Goal: Task Accomplishment & Management: Manage account settings

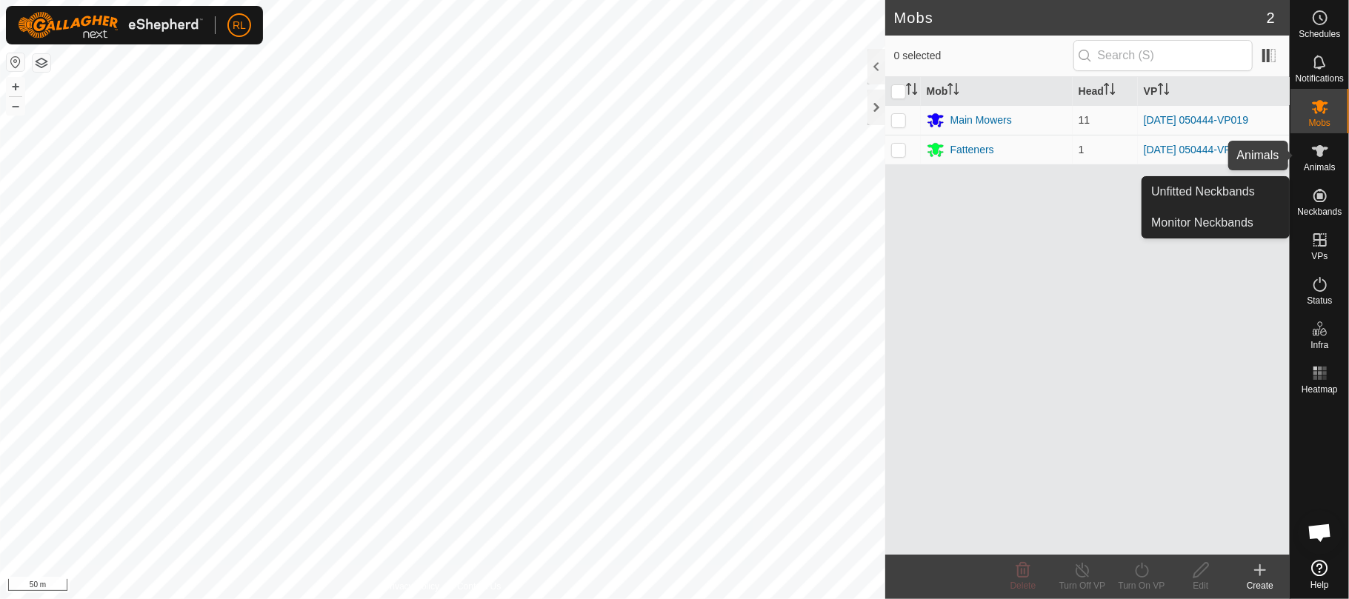
click at [1323, 161] on es-animals-svg-icon at bounding box center [1320, 151] width 27 height 24
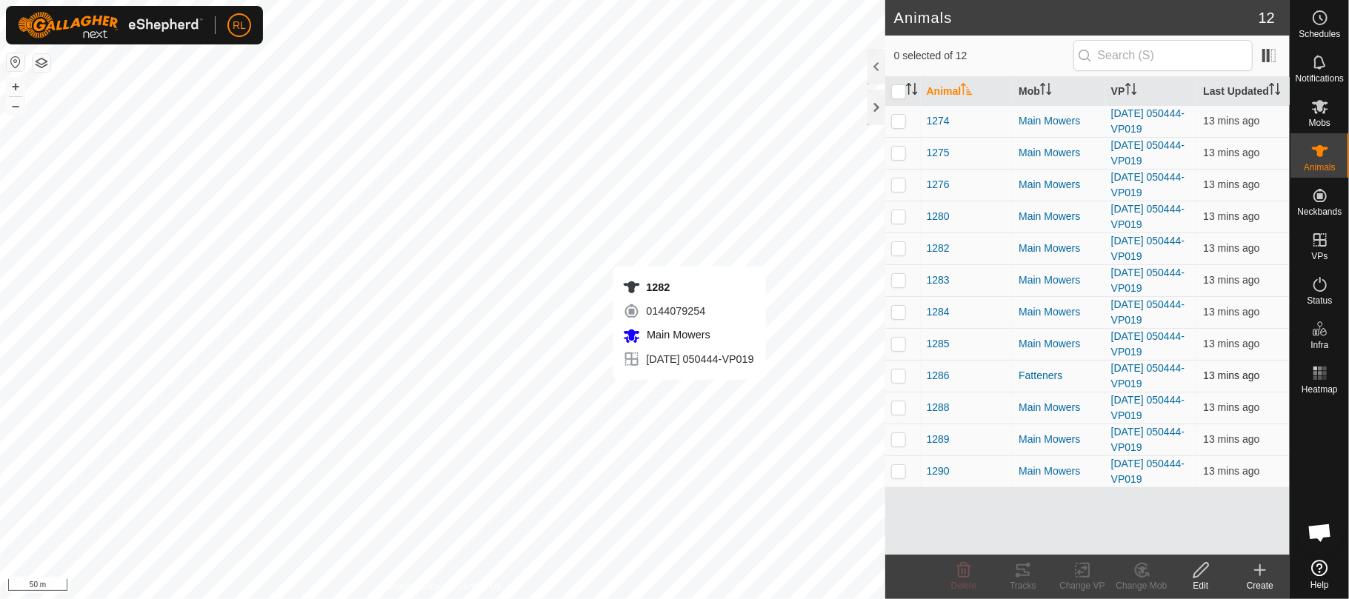
checkbox input "true"
click at [1023, 569] on icon at bounding box center [1023, 571] width 18 height 18
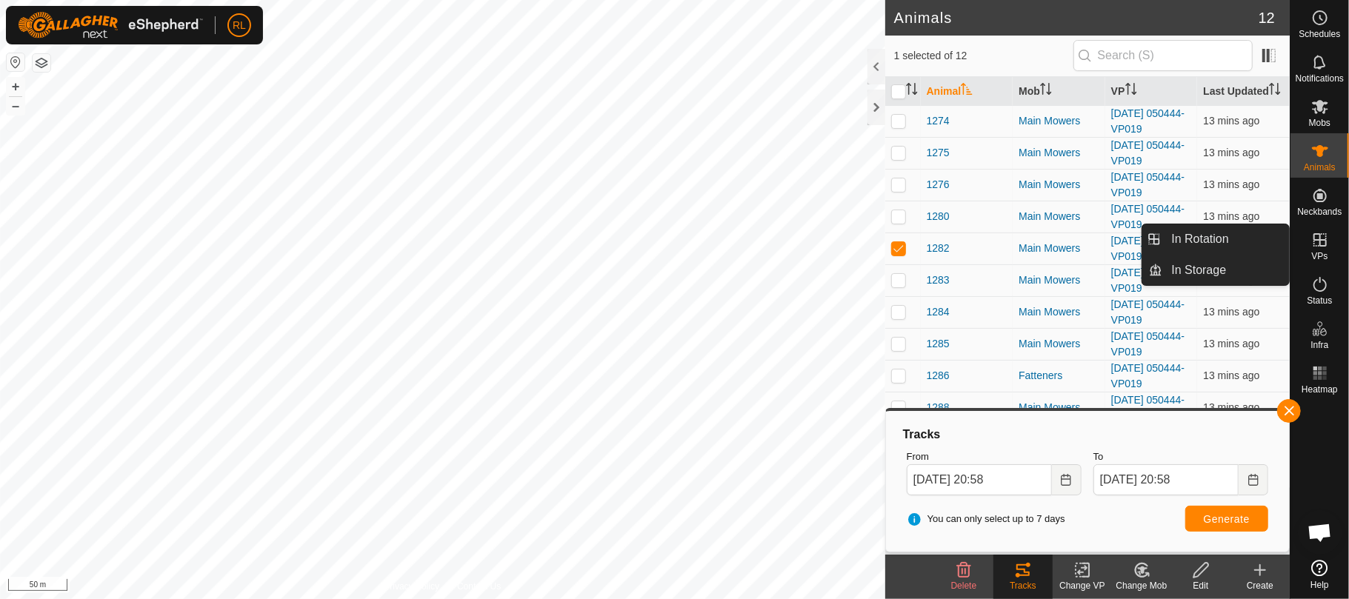
click at [1317, 244] on icon at bounding box center [1320, 240] width 18 height 18
click at [1230, 240] on link "In Rotation" at bounding box center [1226, 239] width 127 height 30
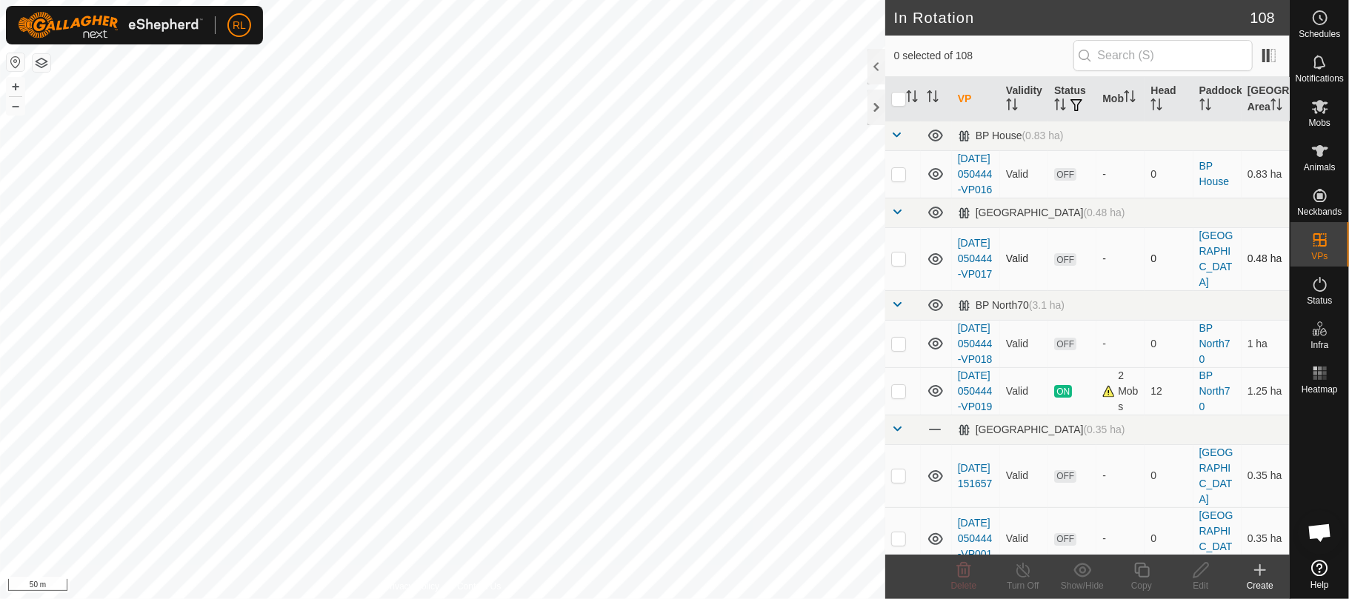
checkbox input "true"
click at [1144, 575] on icon at bounding box center [1142, 571] width 19 height 18
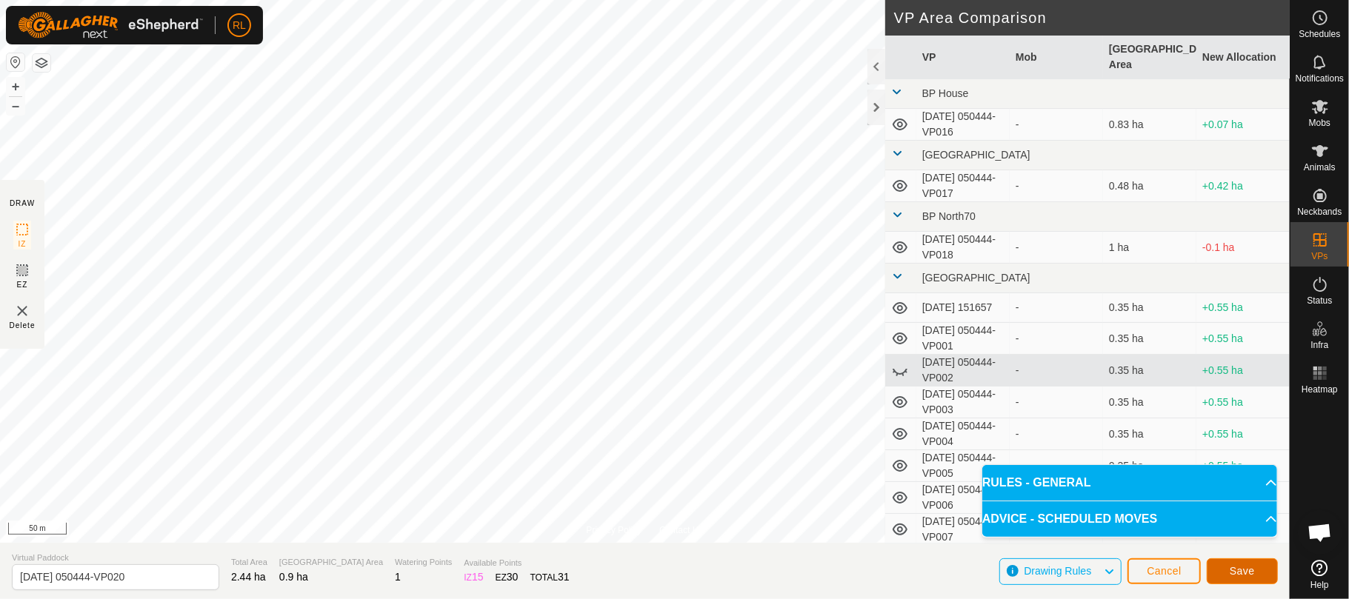
click at [1227, 567] on button "Save" at bounding box center [1242, 572] width 71 height 26
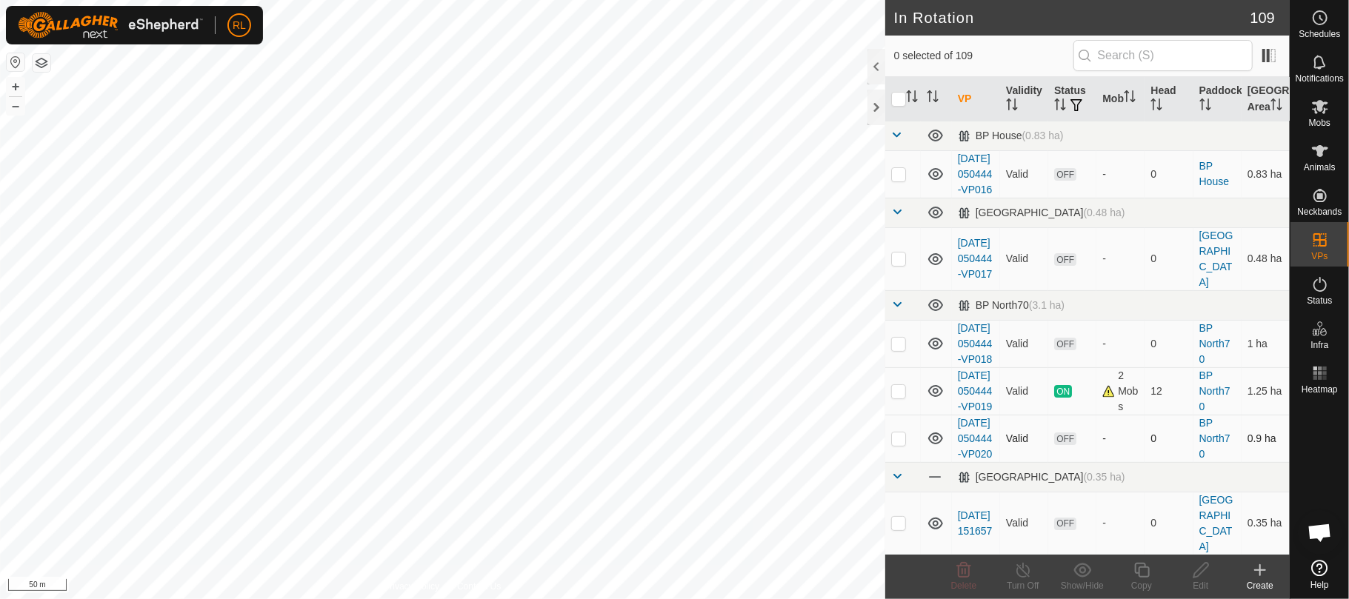
checkbox input "true"
click at [1144, 579] on div "Copy" at bounding box center [1141, 577] width 59 height 44
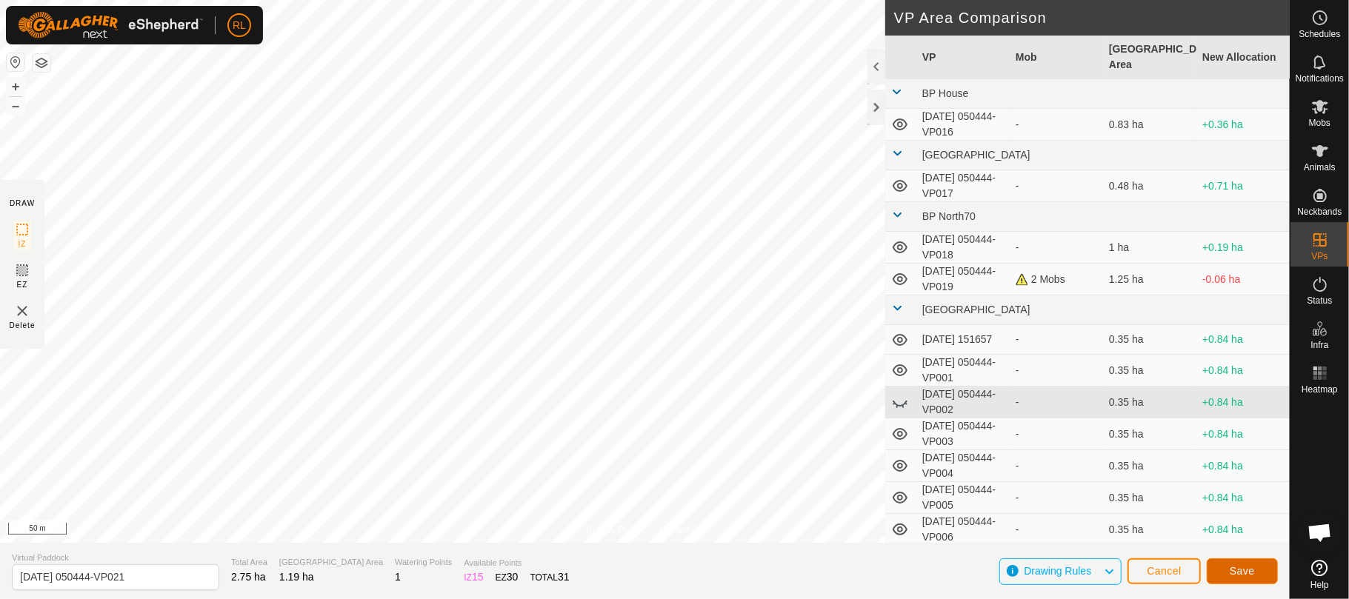
click at [1224, 573] on button "Save" at bounding box center [1242, 572] width 71 height 26
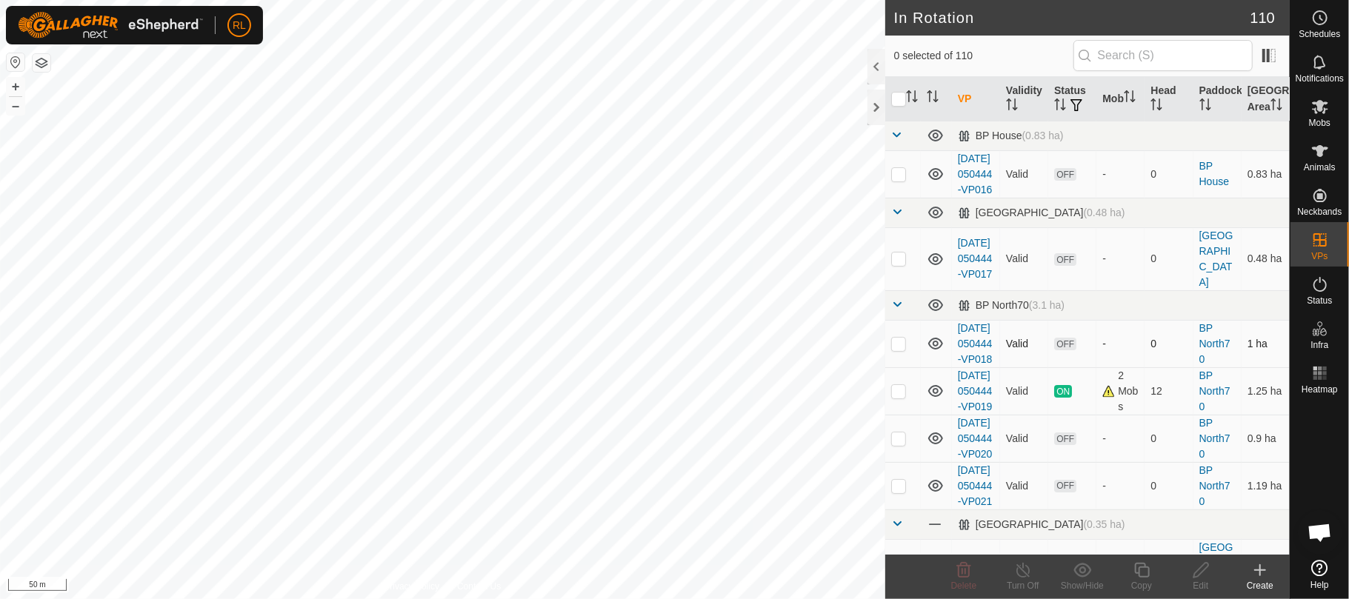
click at [578, 253] on div "RL Schedules Notifications Mobs Animals Neckbands VPs Status Infra Heatmap Help…" at bounding box center [674, 299] width 1349 height 599
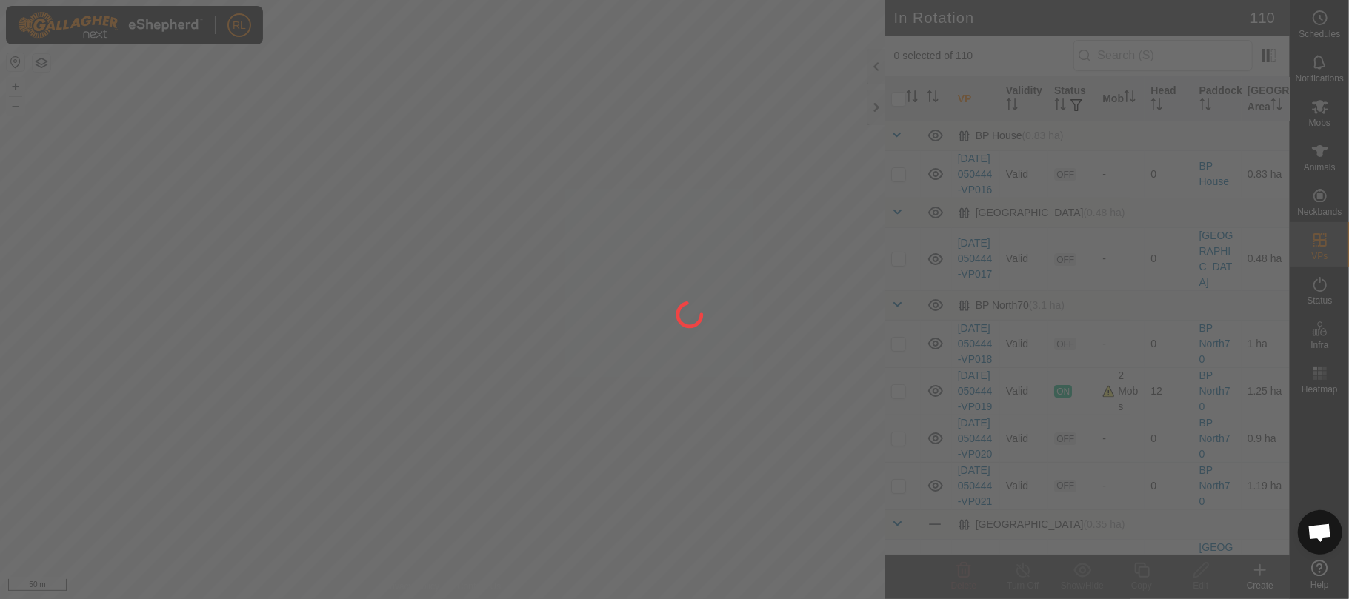
checkbox input "true"
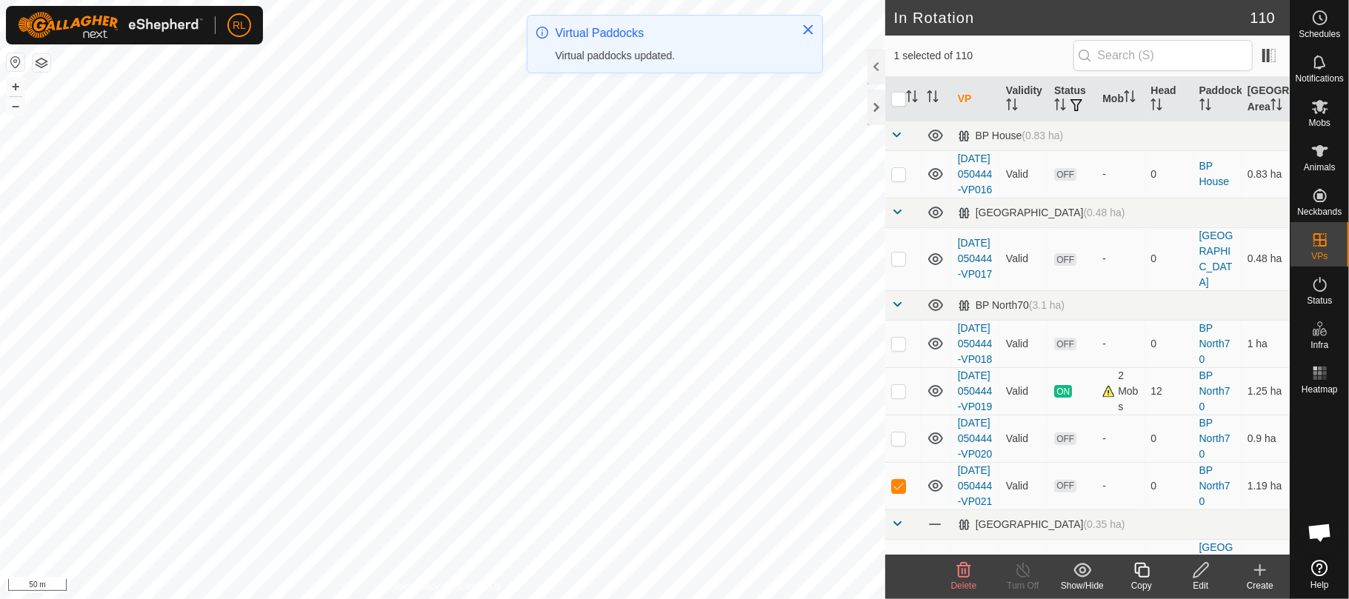
click at [1145, 567] on icon at bounding box center [1141, 570] width 15 height 15
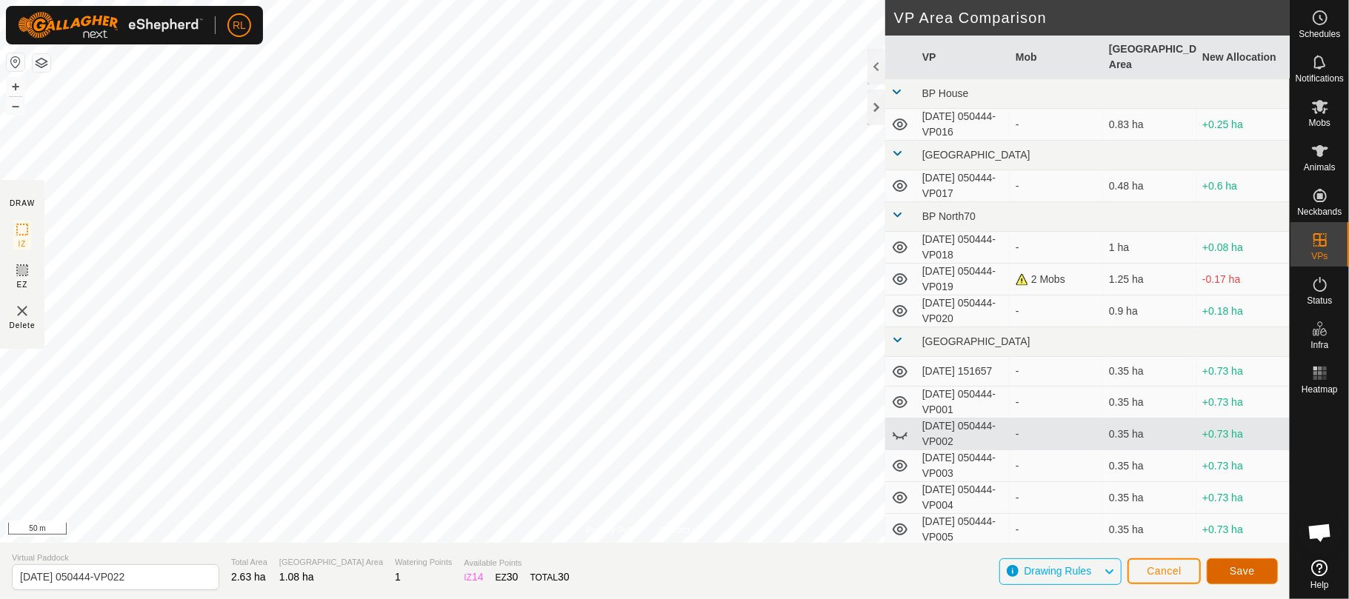
click at [1234, 578] on button "Save" at bounding box center [1242, 572] width 71 height 26
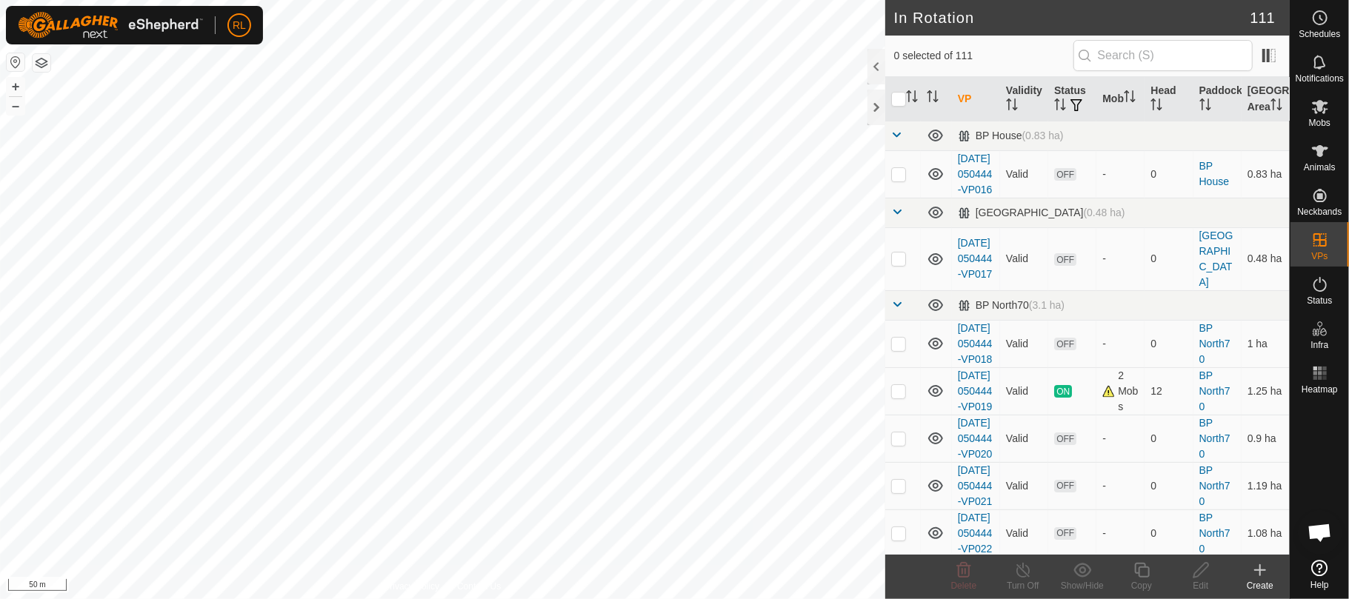
checkbox input "true"
click at [1135, 573] on icon at bounding box center [1142, 571] width 19 height 18
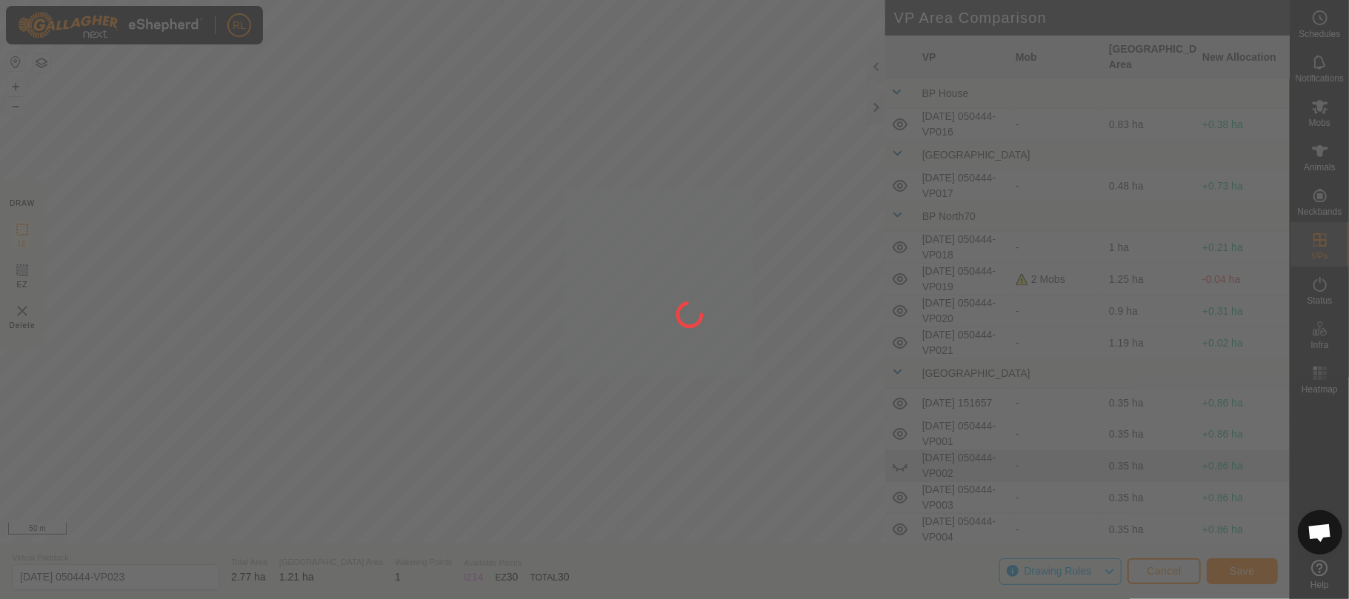
click at [824, 184] on div "RL Schedules Notifications Mobs Animals Neckbands VPs Status Infra Heatmap Help…" at bounding box center [674, 299] width 1349 height 599
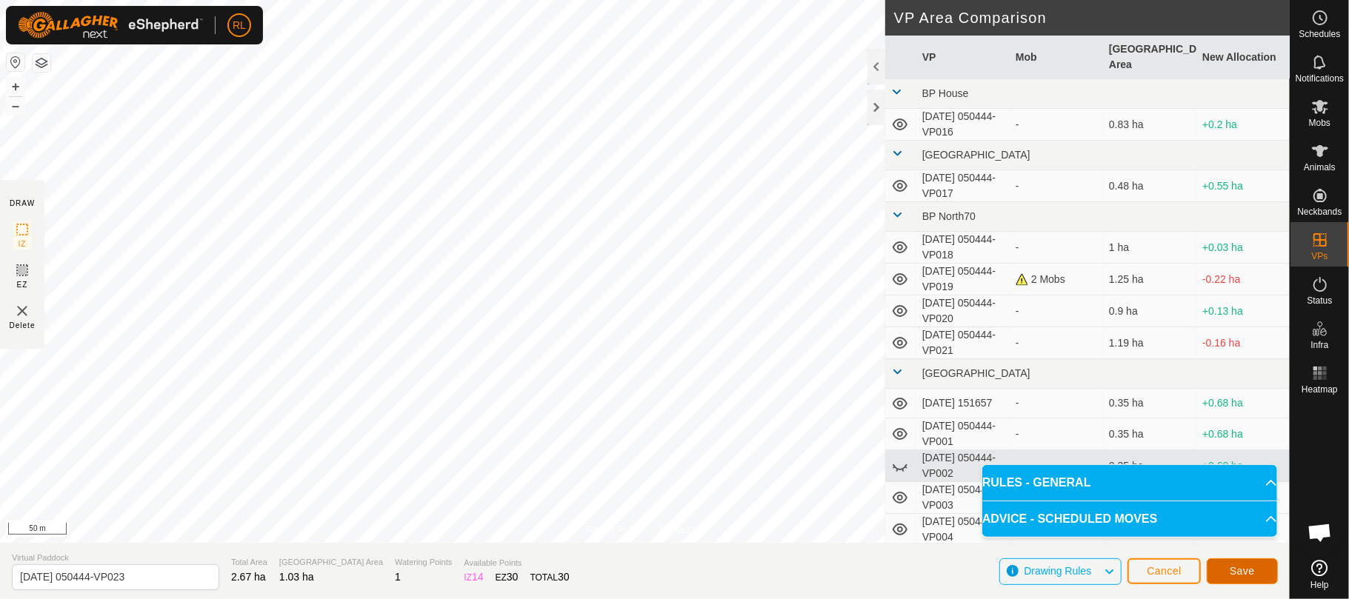
click at [1245, 570] on span "Save" at bounding box center [1242, 571] width 25 height 12
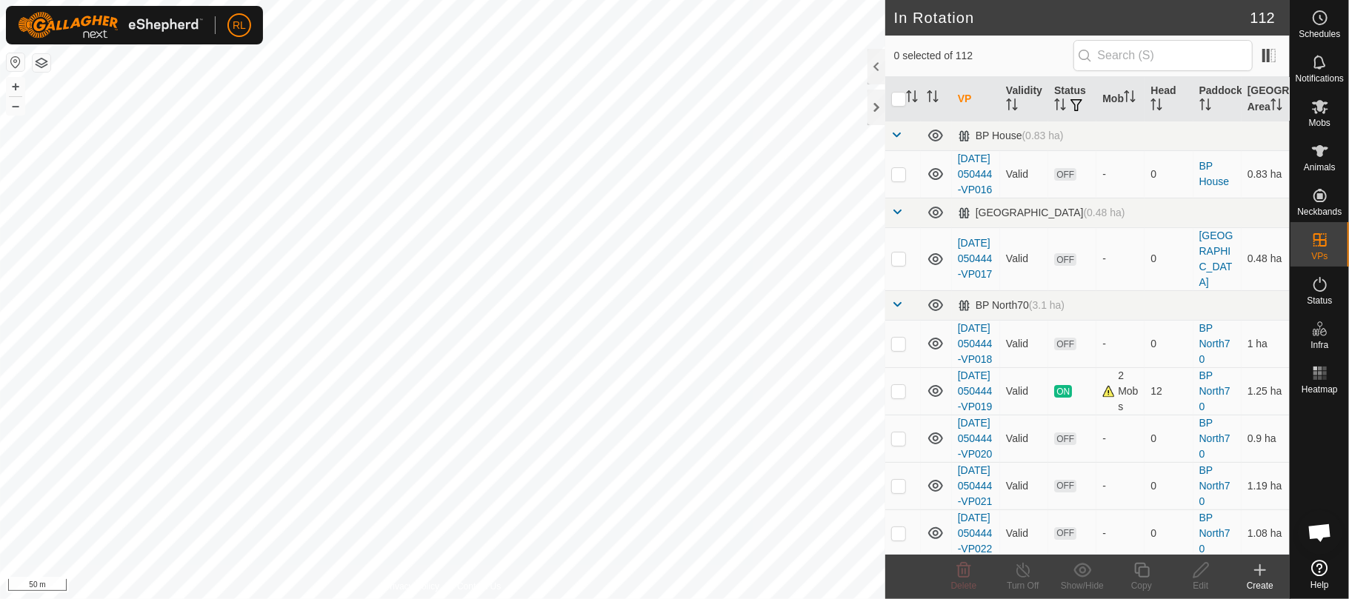
checkbox input "true"
click at [1130, 570] on copy-svg-icon at bounding box center [1141, 571] width 59 height 18
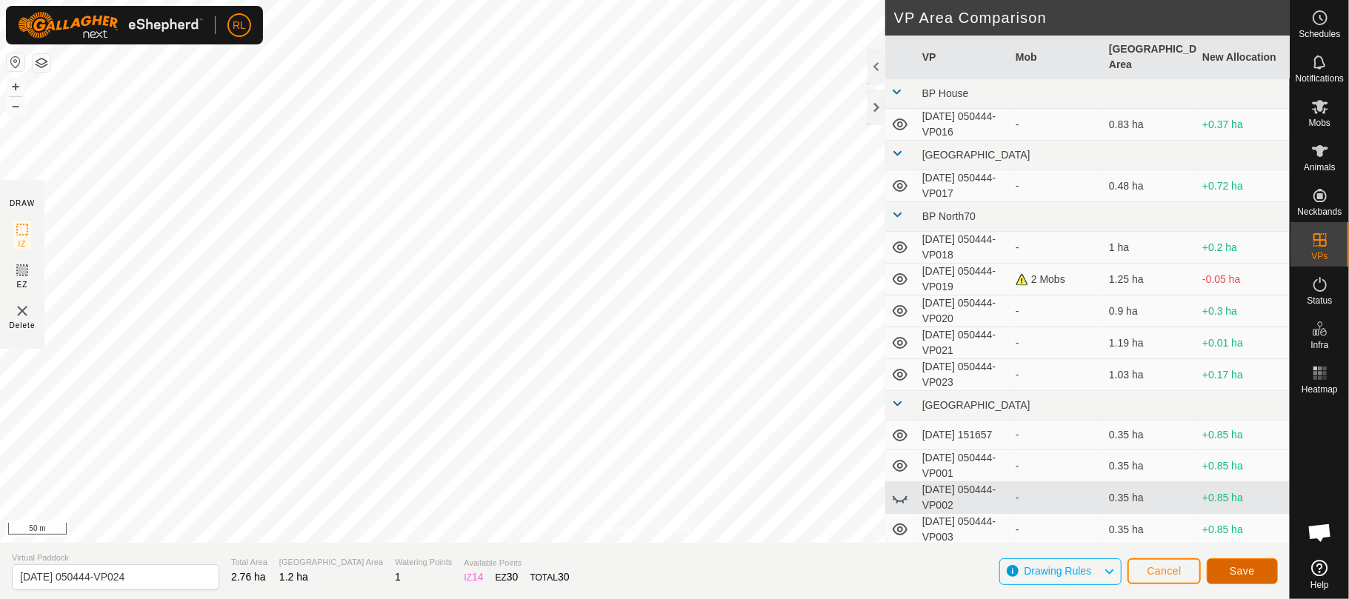
click at [1240, 572] on span "Save" at bounding box center [1242, 571] width 25 height 12
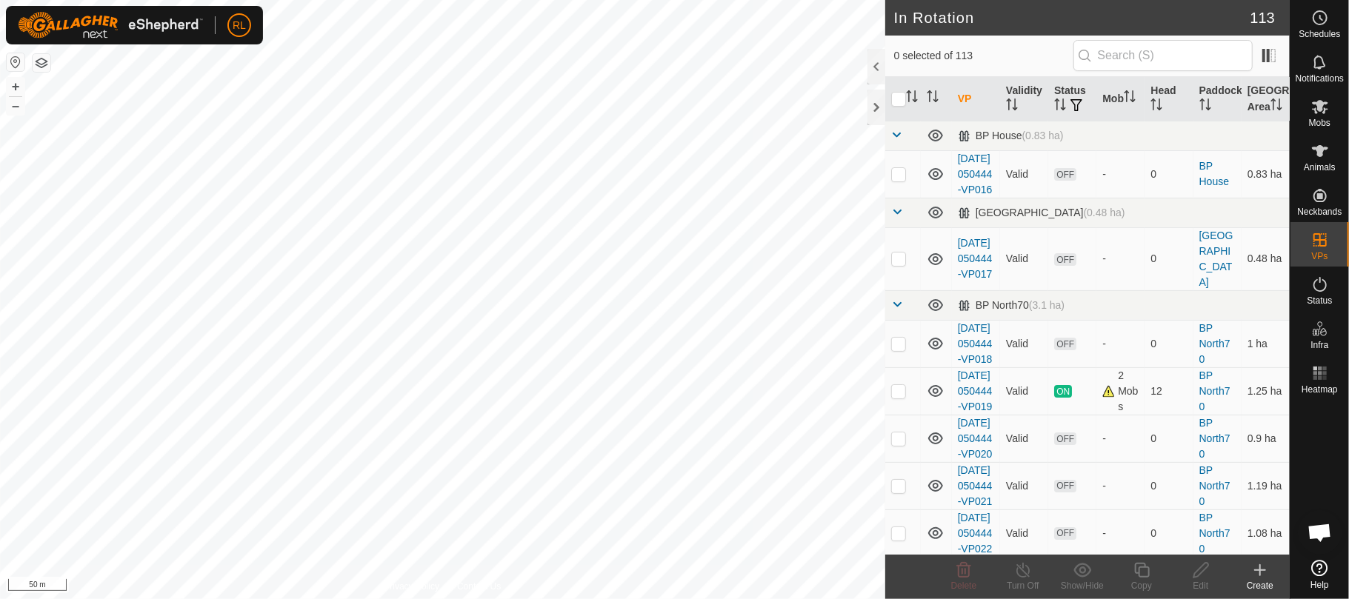
checkbox input "true"
click at [1150, 570] on icon at bounding box center [1142, 571] width 19 height 18
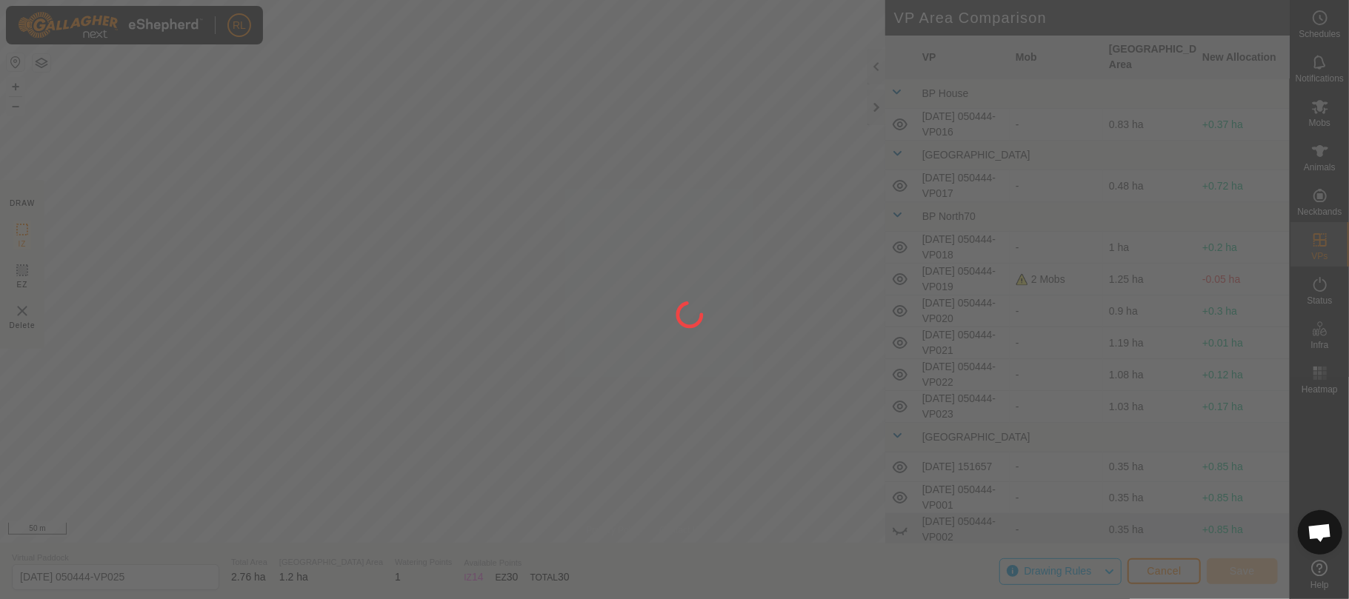
click at [670, 132] on div "RL Schedules Notifications Mobs Animals Neckbands VPs Status Infra Heatmap Help…" at bounding box center [674, 299] width 1349 height 599
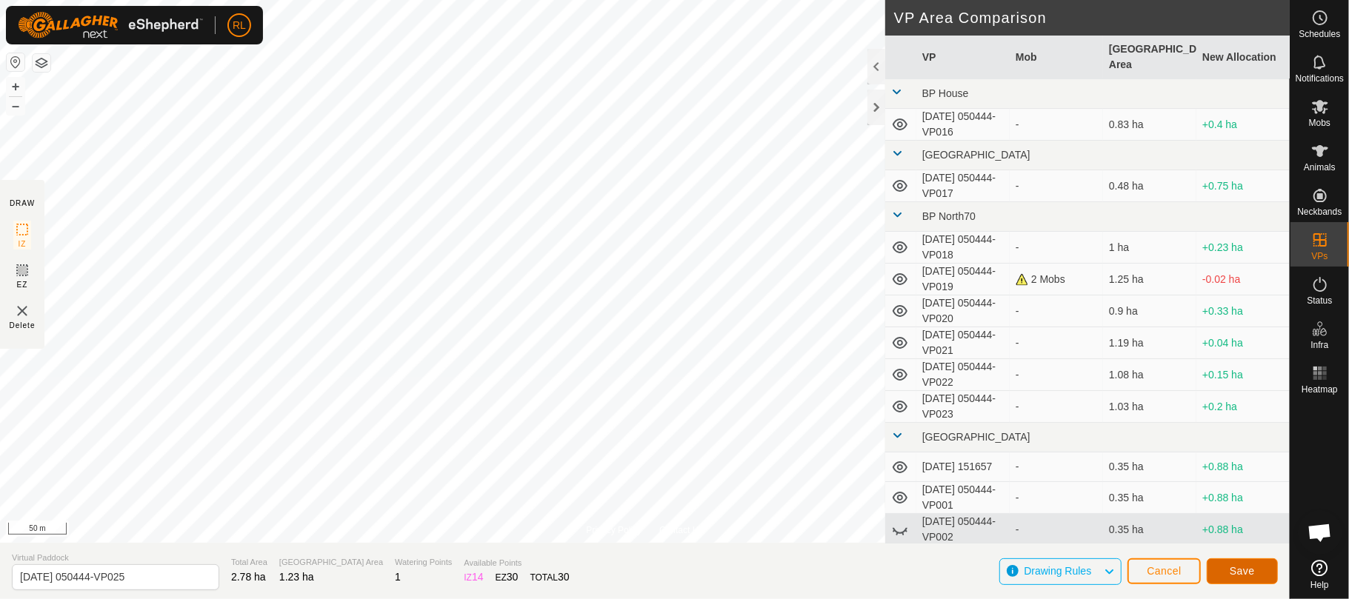
click at [1242, 573] on span "Save" at bounding box center [1242, 571] width 25 height 12
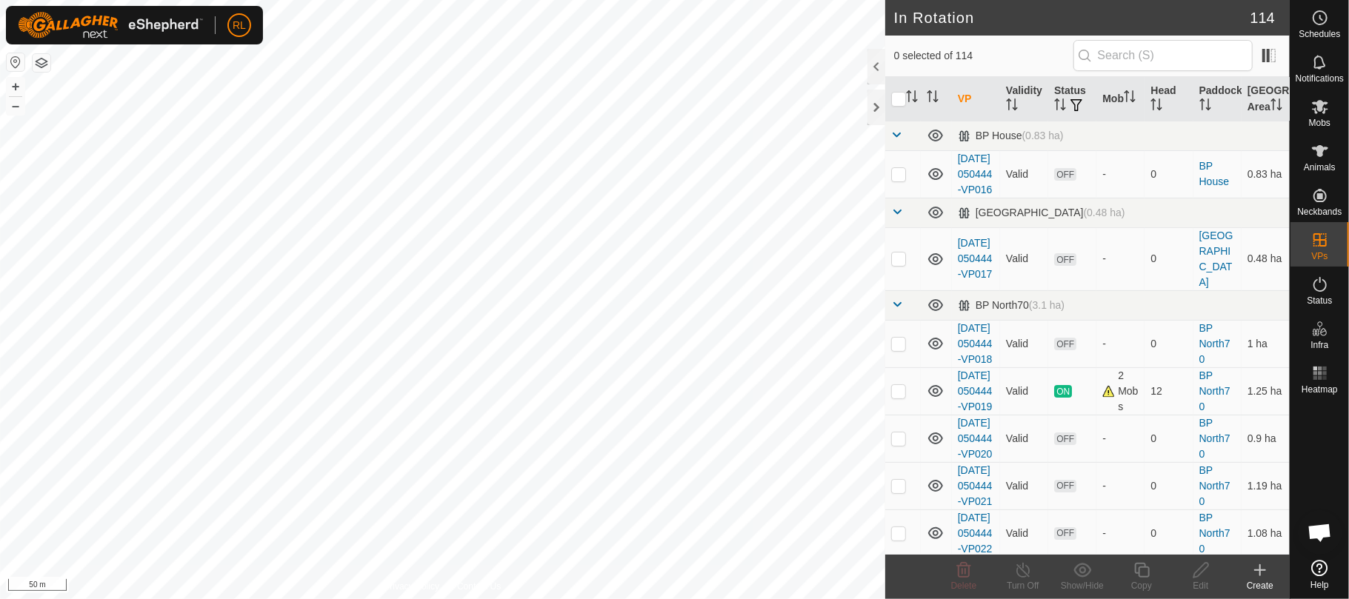
checkbox input "true"
click at [1136, 570] on icon at bounding box center [1141, 570] width 15 height 15
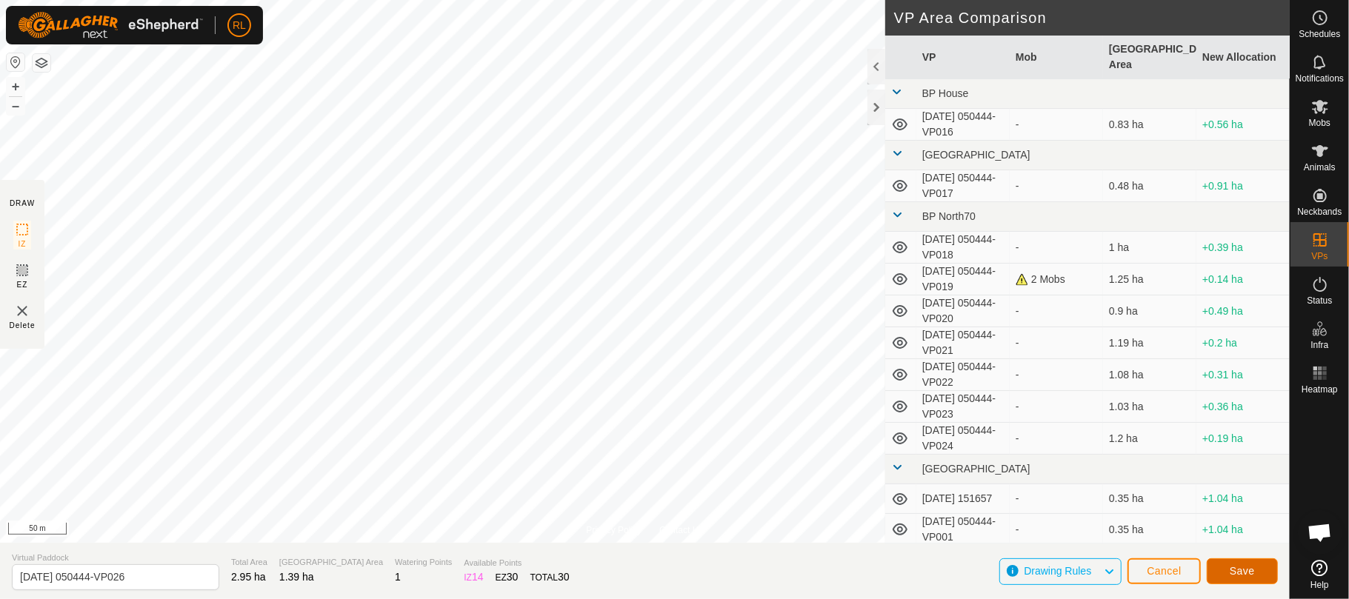
click at [1233, 564] on button "Save" at bounding box center [1242, 572] width 71 height 26
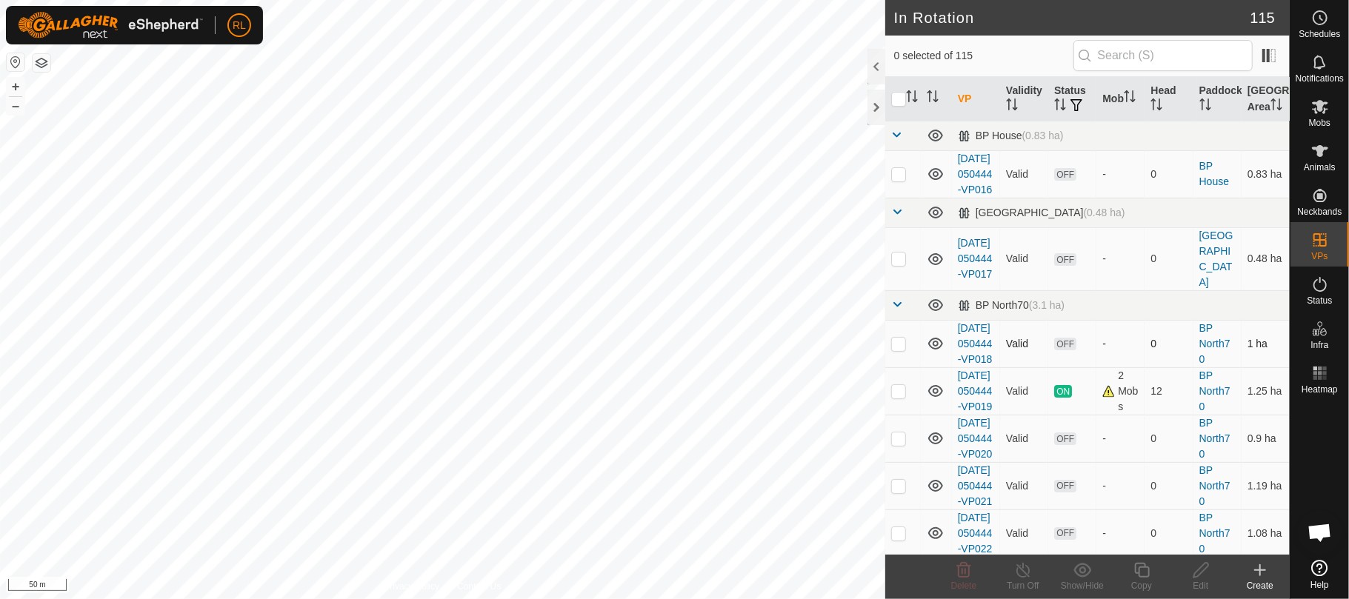
checkbox input "true"
click at [1142, 569] on icon at bounding box center [1142, 571] width 19 height 18
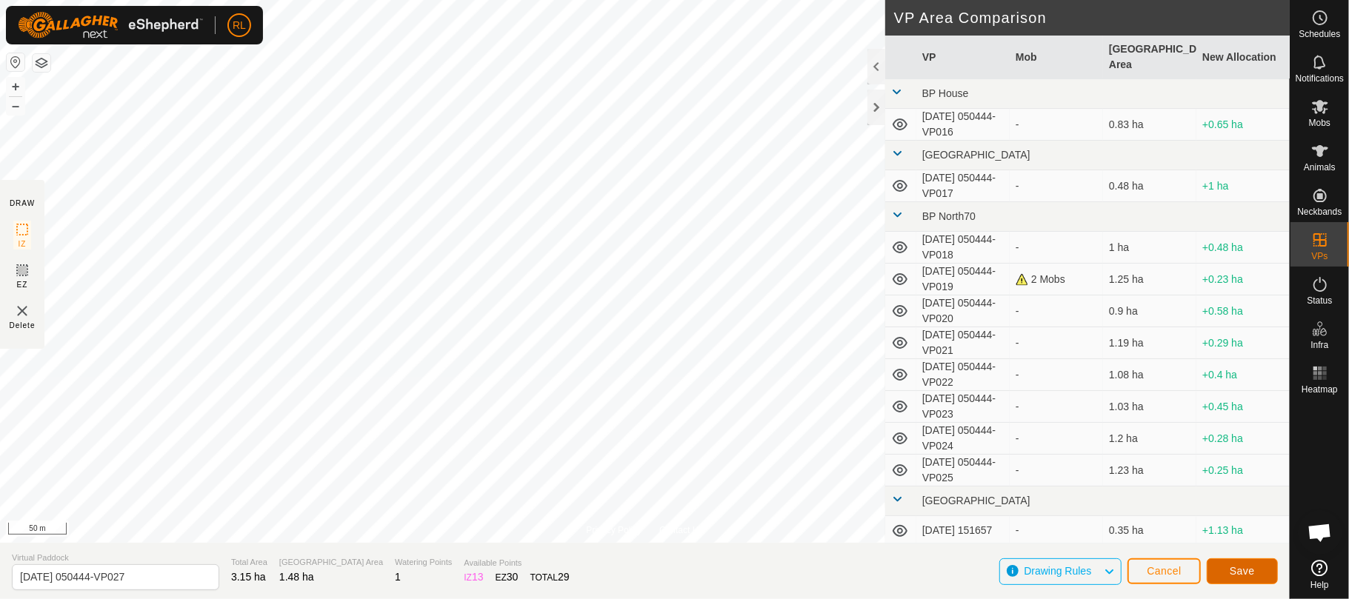
click at [1253, 573] on span "Save" at bounding box center [1242, 571] width 25 height 12
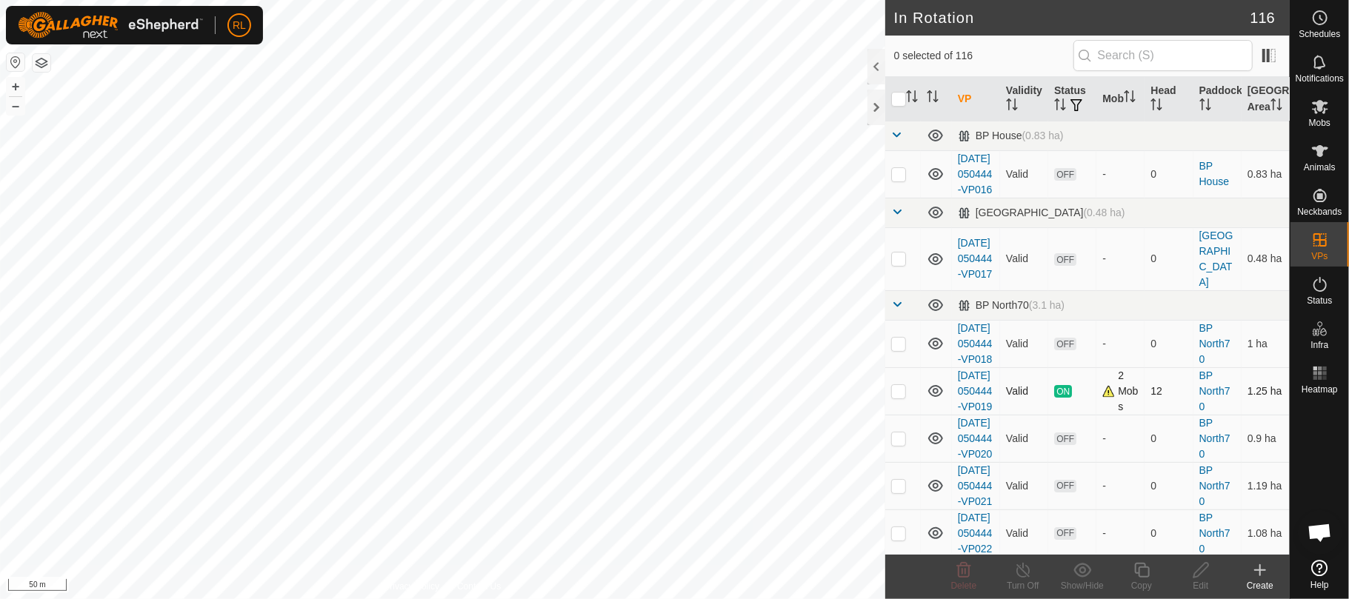
checkbox input "true"
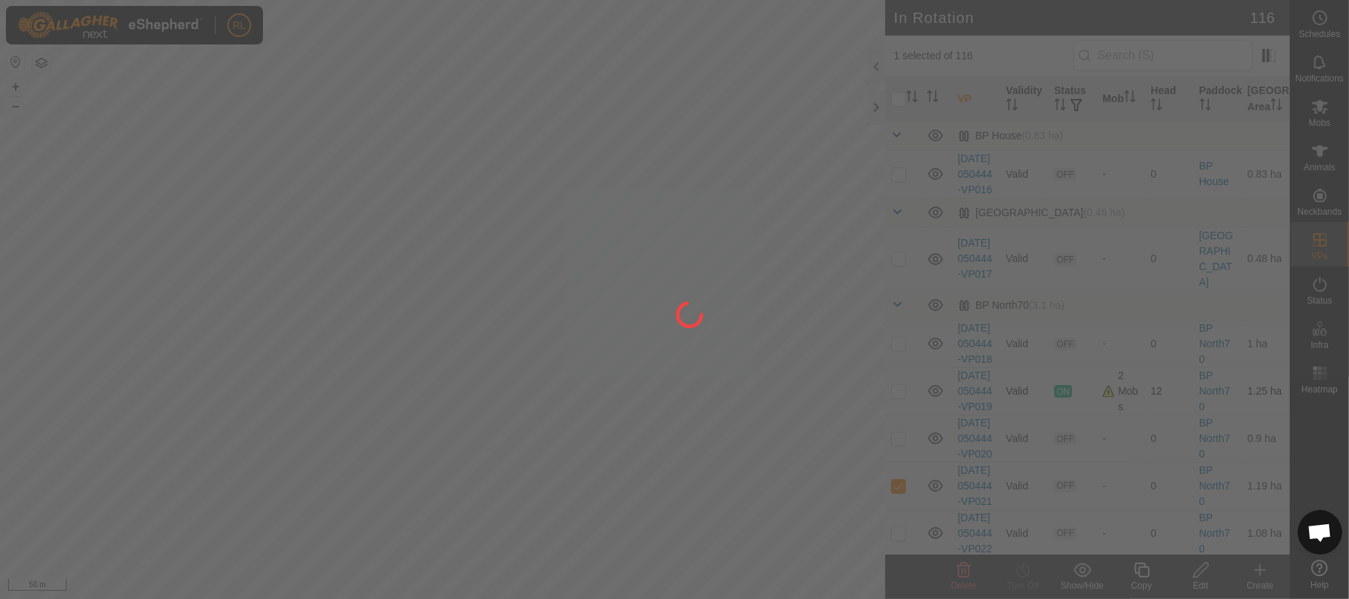
click at [567, 286] on div at bounding box center [674, 299] width 1349 height 599
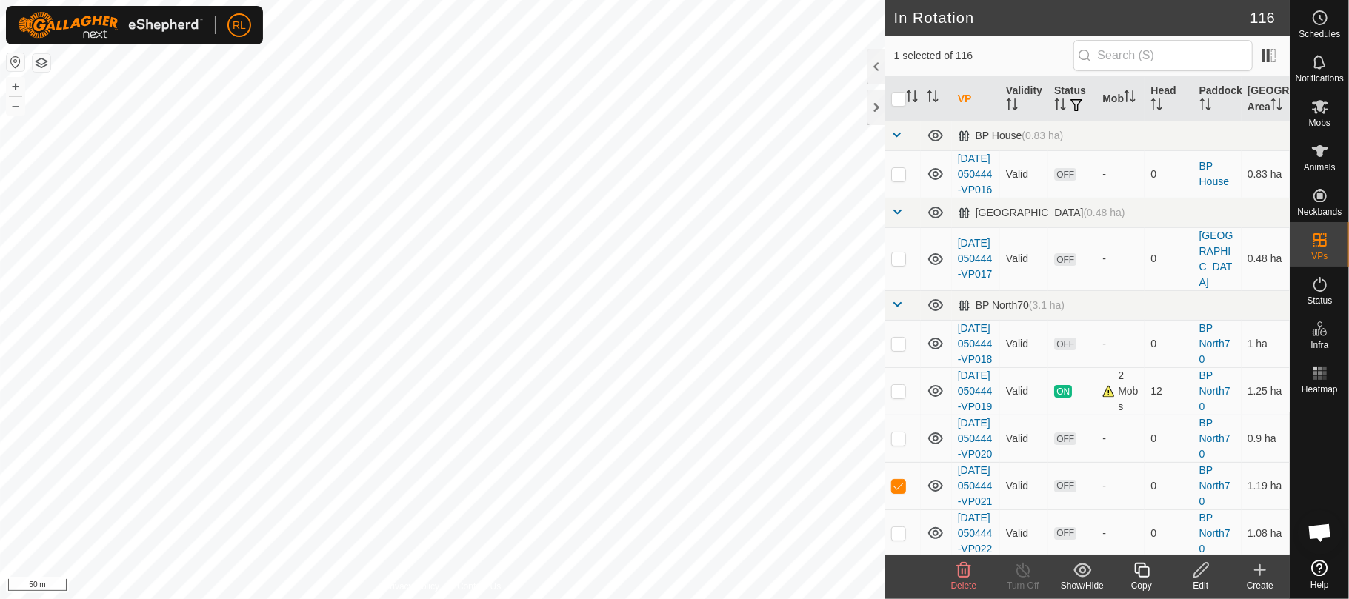
checkbox input "false"
checkbox input "true"
checkbox input "false"
click at [1198, 576] on icon at bounding box center [1200, 570] width 15 height 15
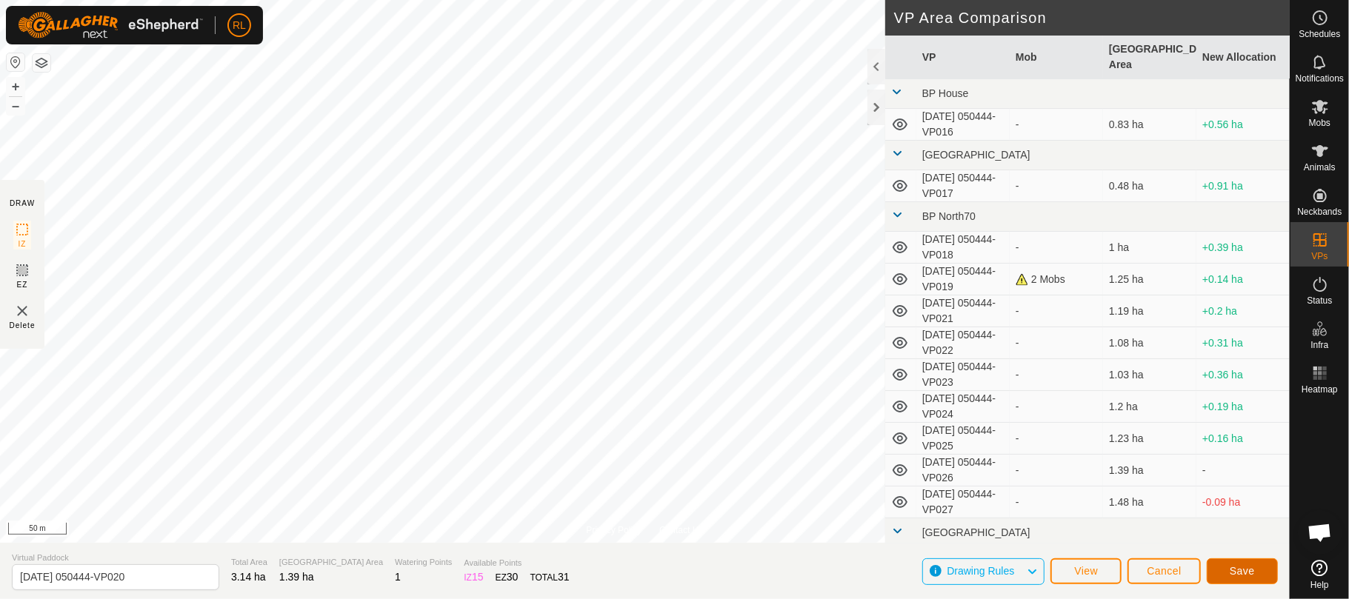
click at [1248, 570] on span "Save" at bounding box center [1242, 571] width 25 height 12
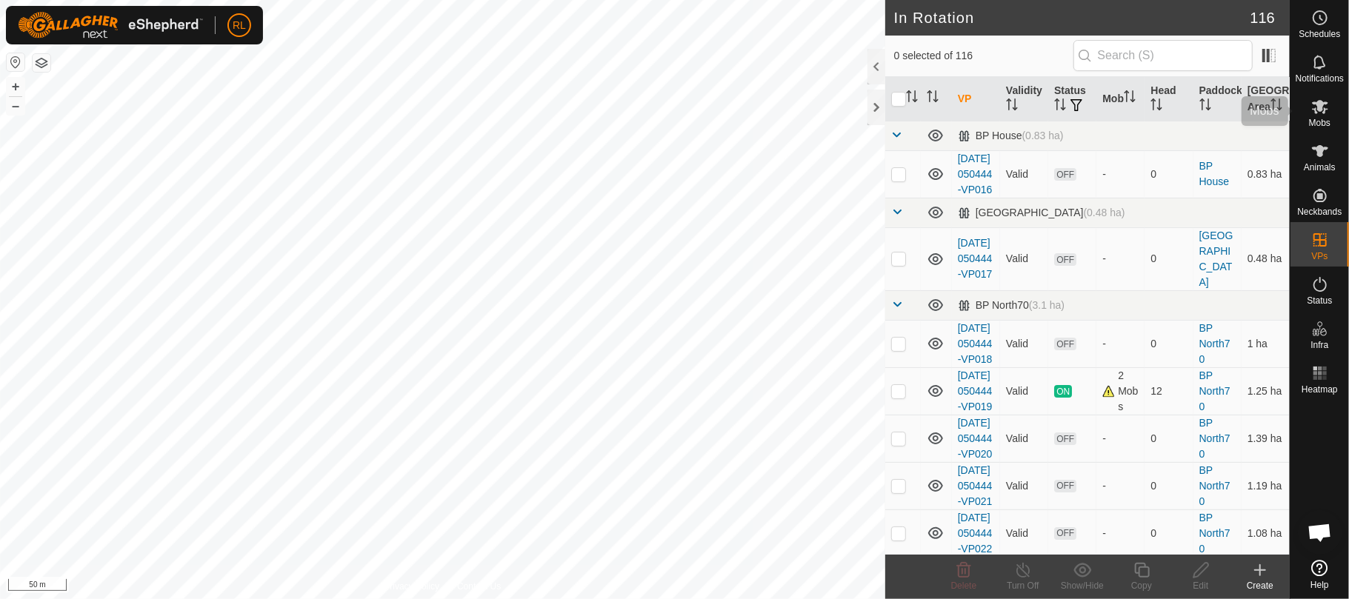
click at [1319, 113] on icon at bounding box center [1320, 107] width 18 height 18
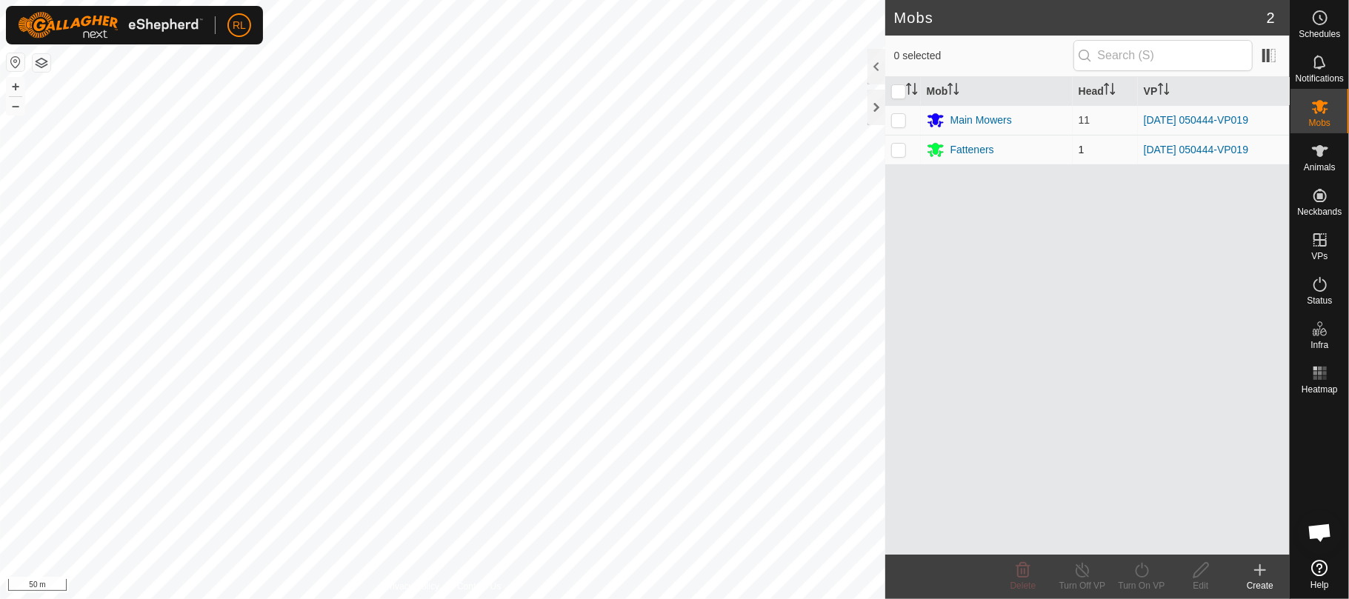
click at [895, 148] on p-checkbox at bounding box center [898, 150] width 15 height 12
checkbox input "true"
click at [1198, 564] on icon at bounding box center [1201, 571] width 19 height 18
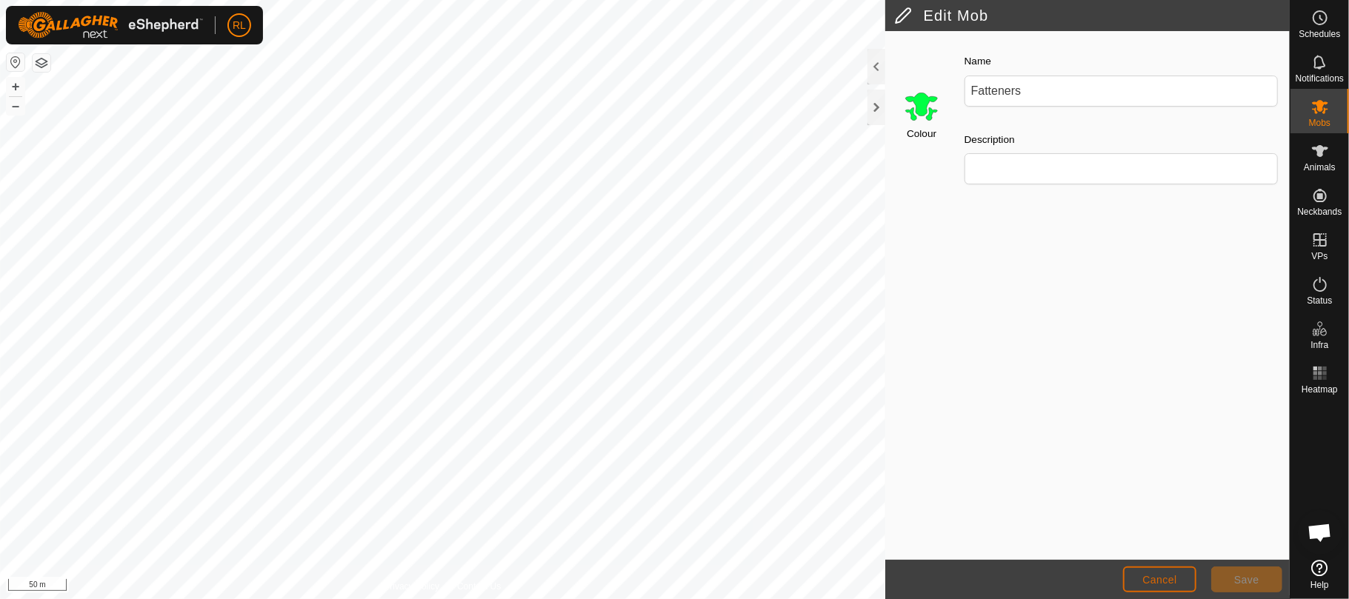
click at [1156, 587] on button "Cancel" at bounding box center [1159, 580] width 73 height 26
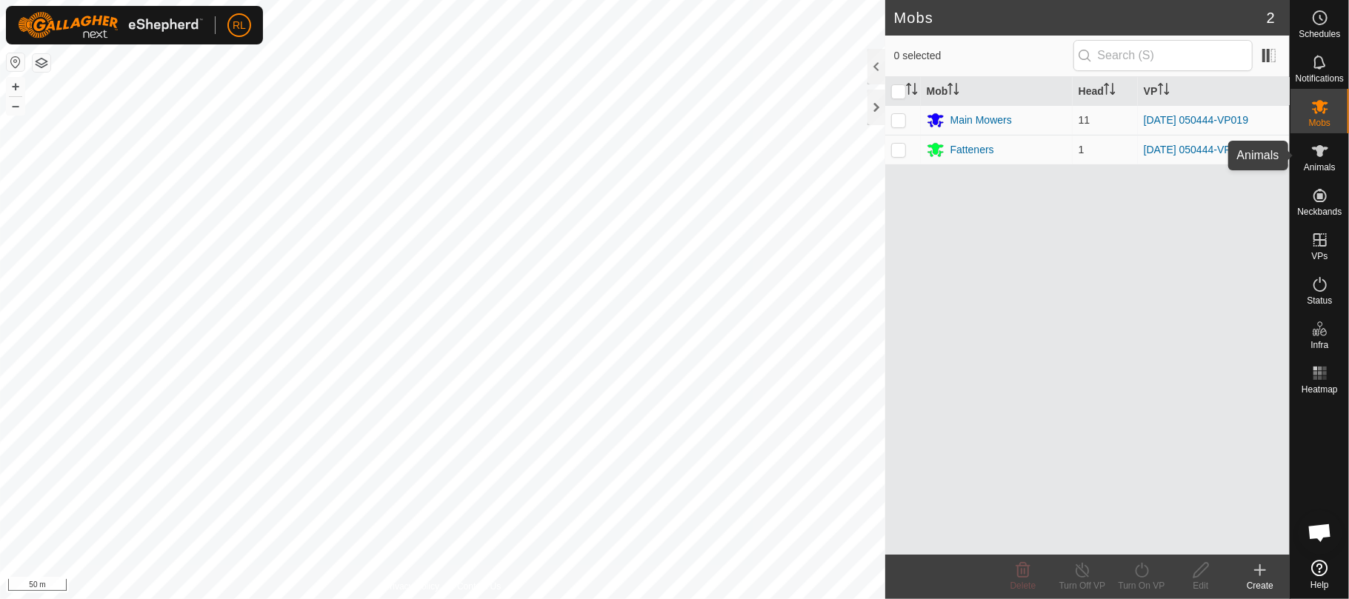
click at [1331, 150] on es-animals-svg-icon at bounding box center [1320, 151] width 27 height 24
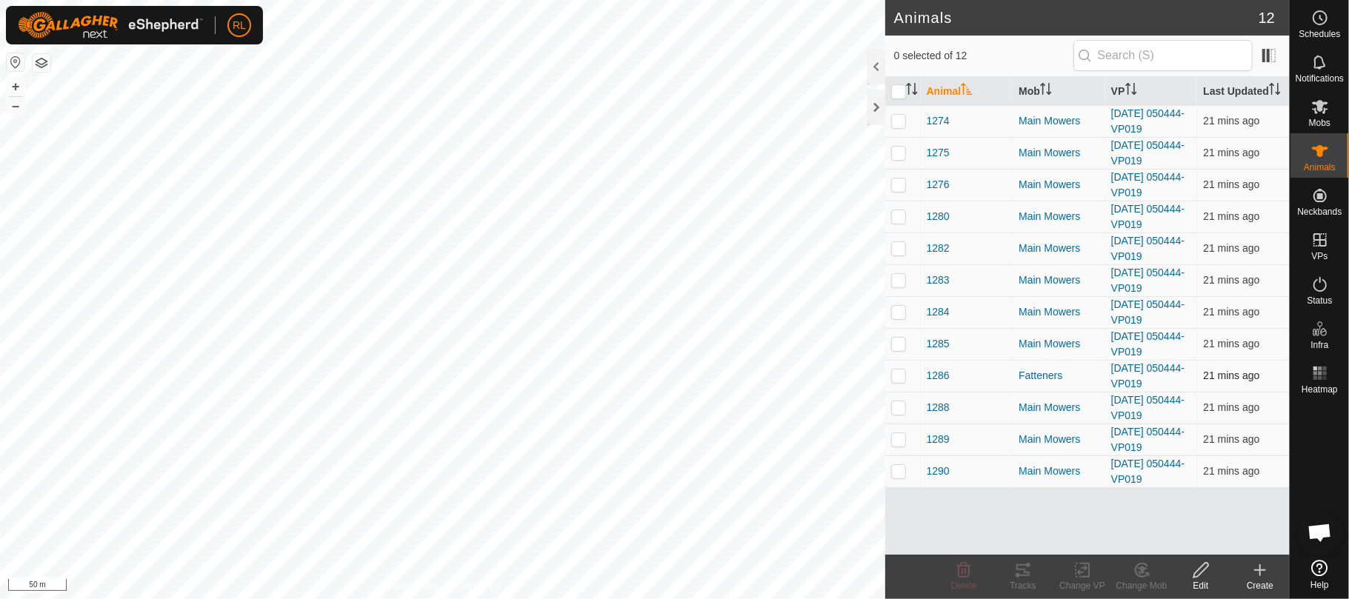
click at [896, 379] on p-checkbox at bounding box center [898, 376] width 15 height 12
click at [1142, 563] on icon at bounding box center [1142, 571] width 19 height 18
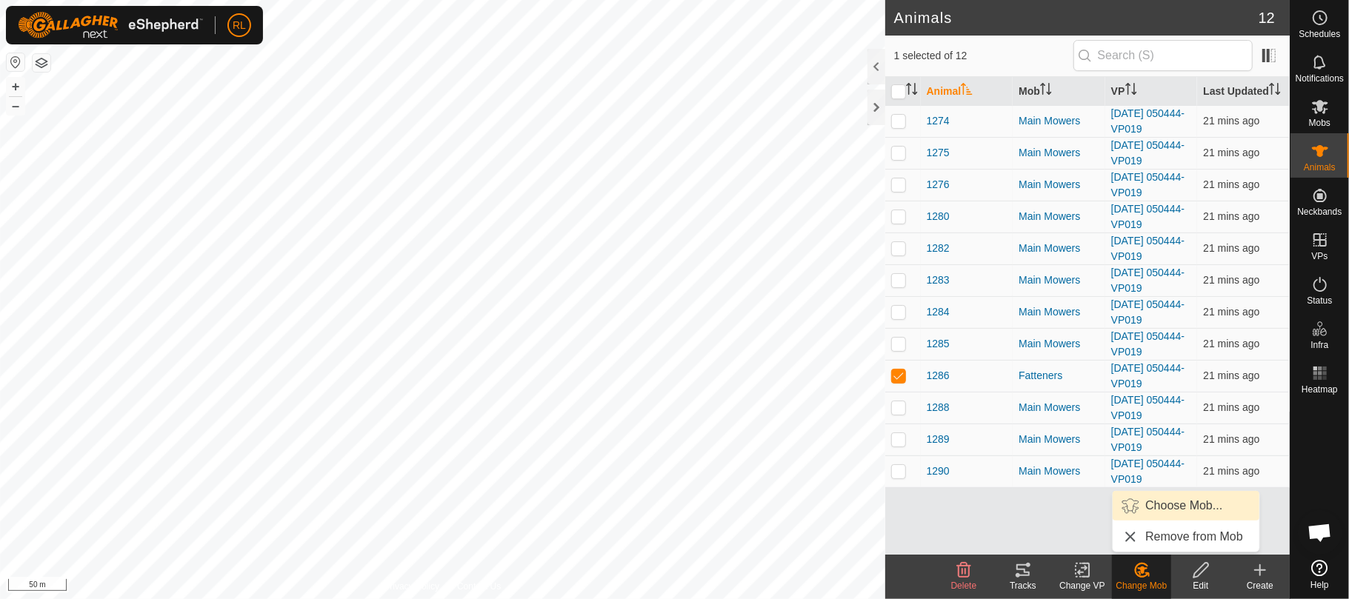
click at [1168, 502] on link "Choose Mob..." at bounding box center [1186, 506] width 147 height 30
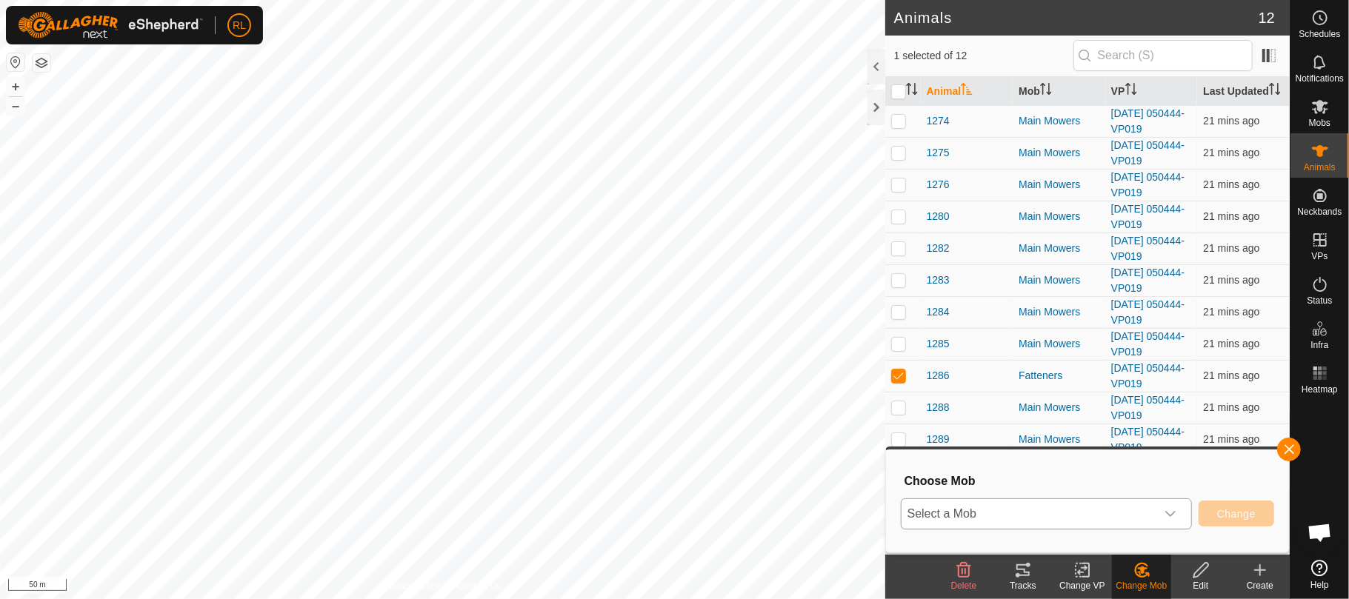
click at [1162, 517] on div "dropdown trigger" at bounding box center [1171, 514] width 30 height 30
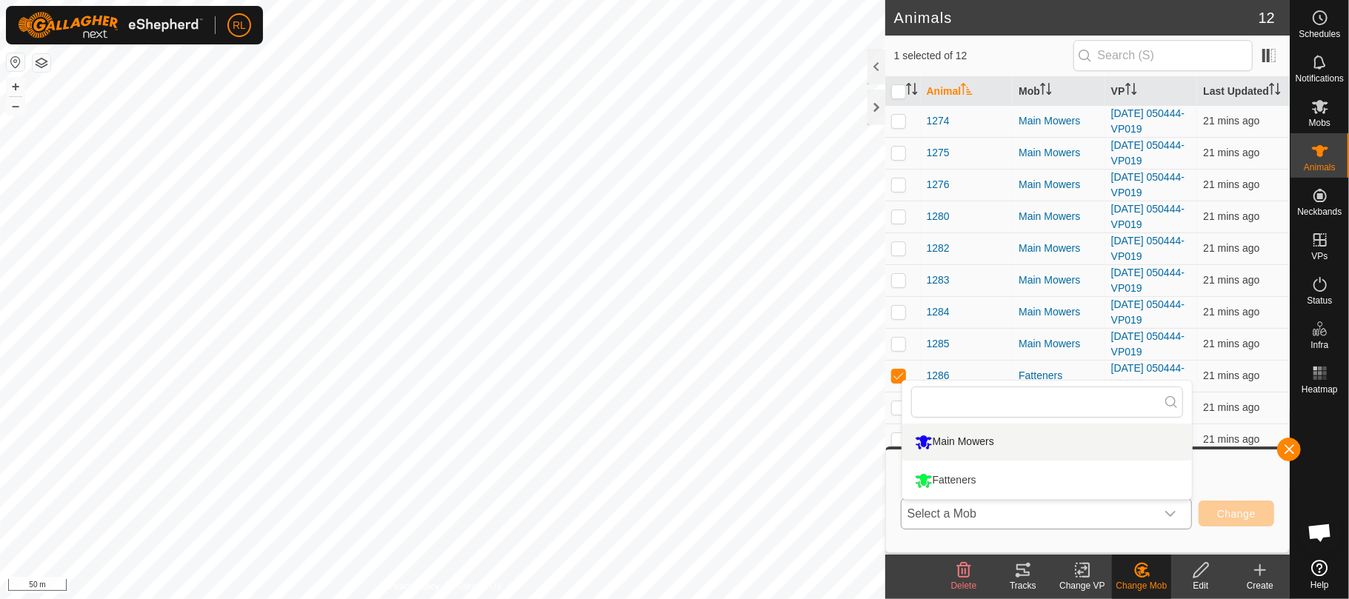
click at [990, 436] on li "Main Mowers" at bounding box center [1047, 442] width 290 height 37
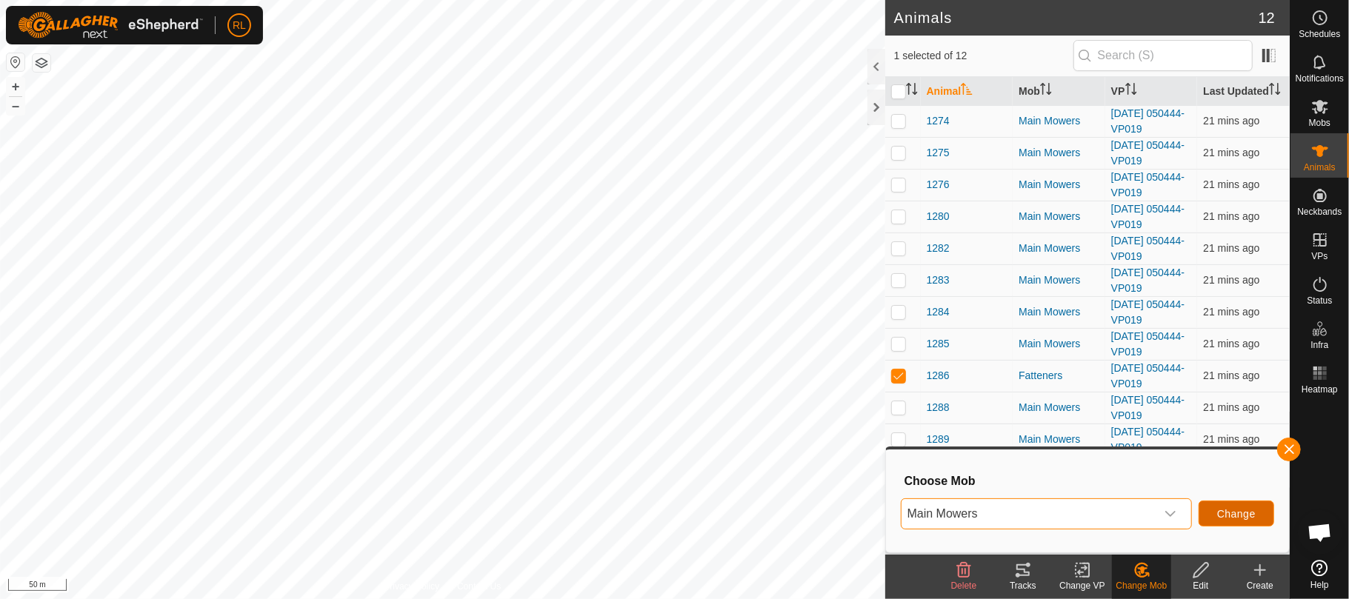
click at [1242, 513] on span "Change" at bounding box center [1236, 514] width 39 height 12
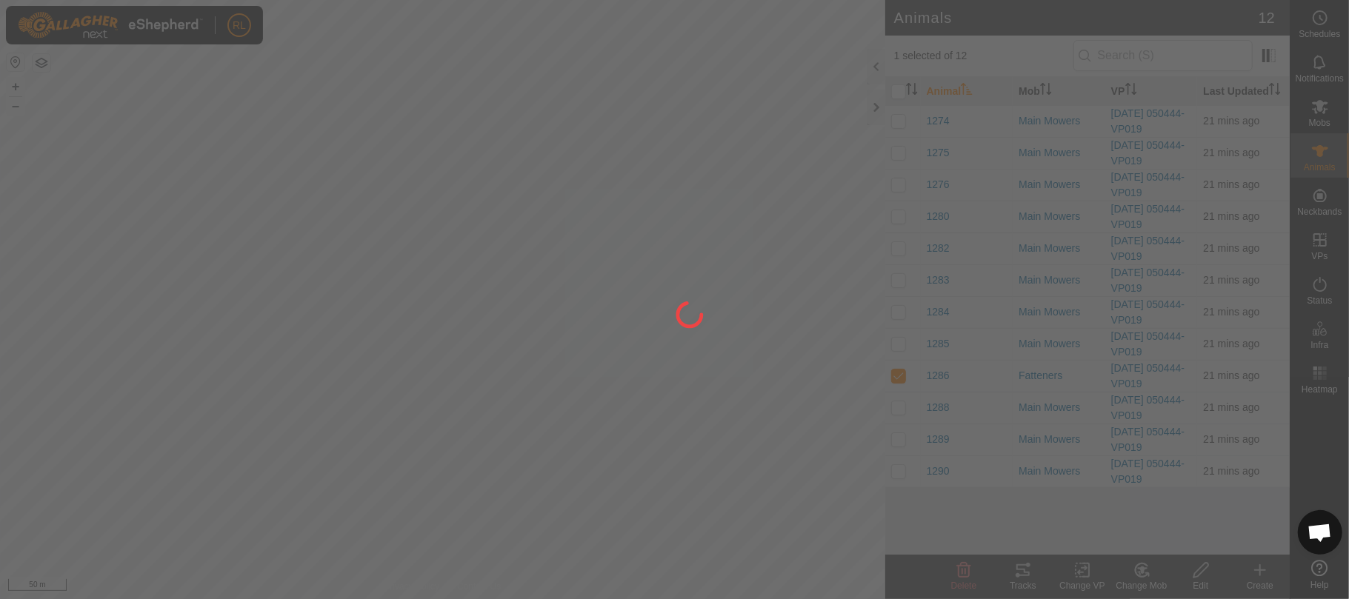
checkbox input "false"
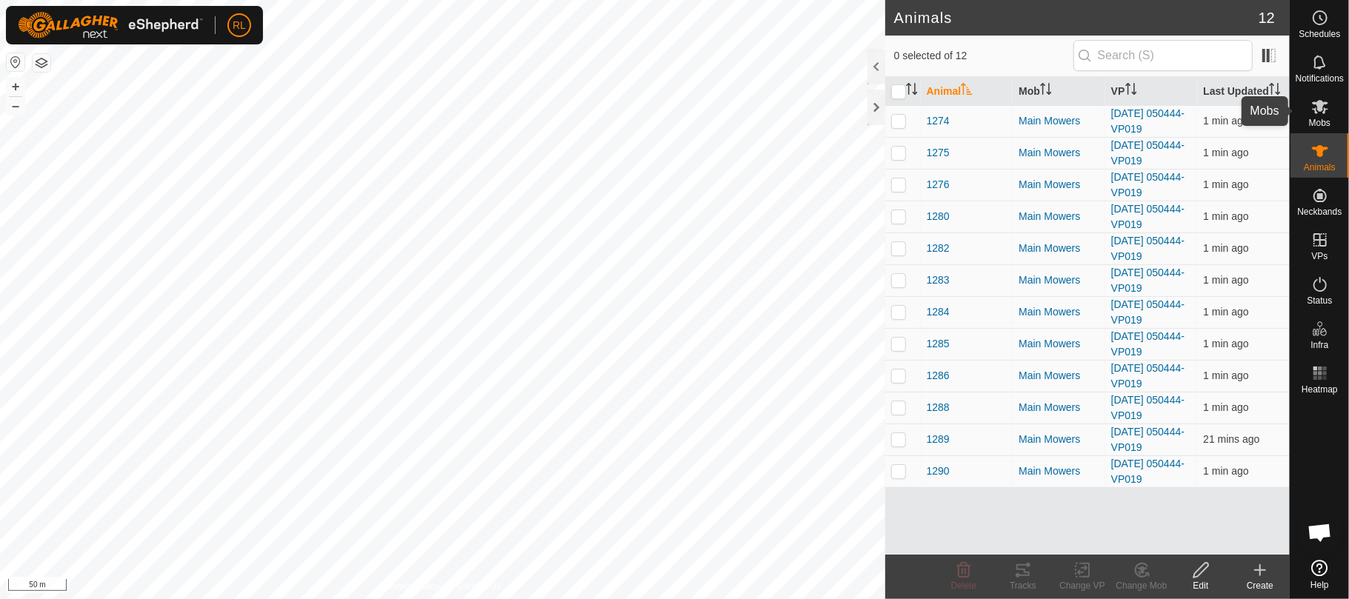
click at [1319, 119] on span "Mobs" at bounding box center [1319, 123] width 21 height 9
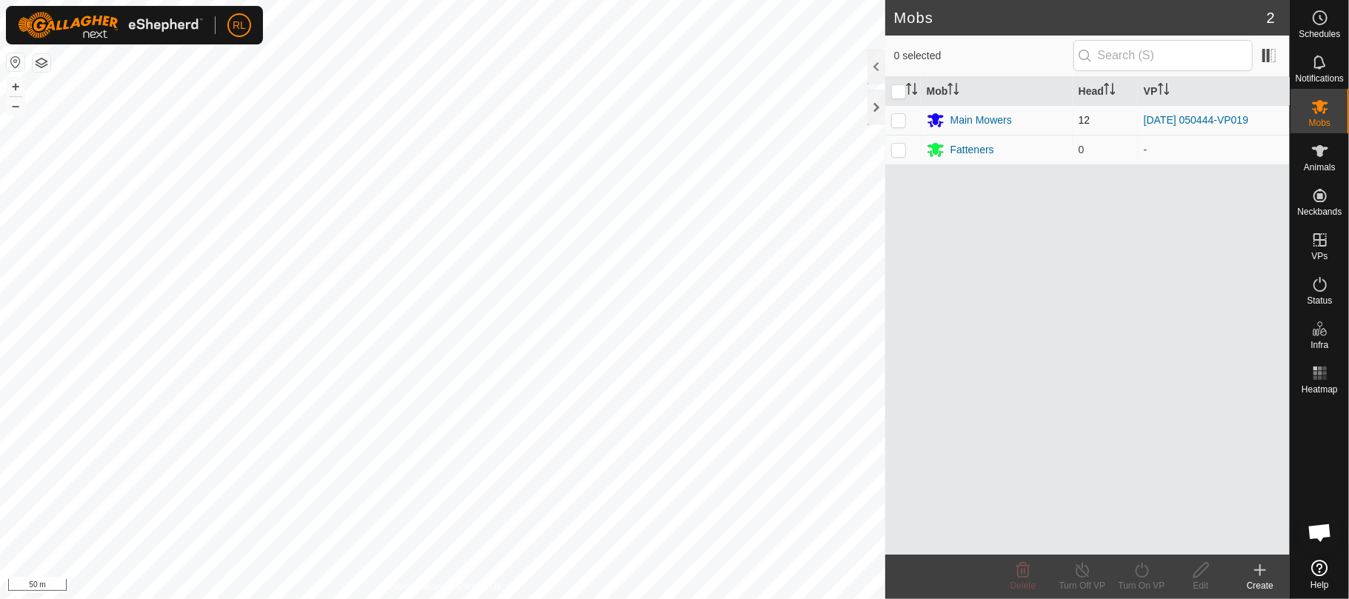
click at [899, 122] on p-checkbox at bounding box center [898, 120] width 15 height 12
checkbox input "true"
click at [1317, 24] on circle at bounding box center [1319, 17] width 13 height 13
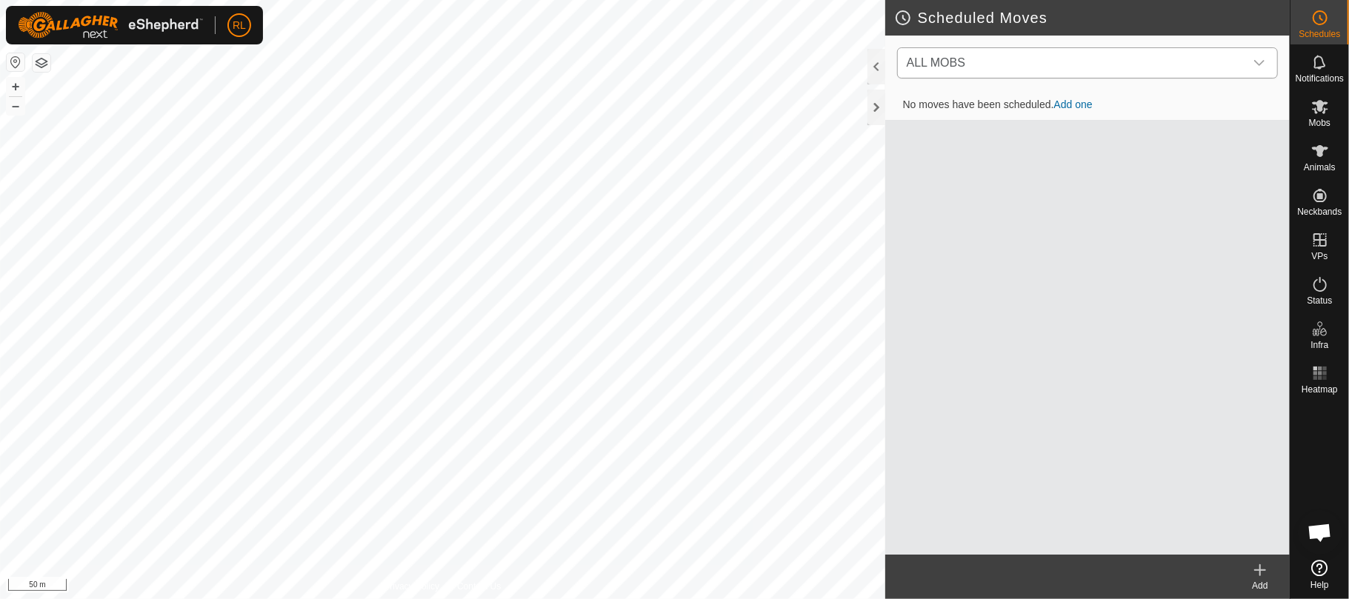
click at [1268, 66] on div "dropdown trigger" at bounding box center [1259, 63] width 30 height 30
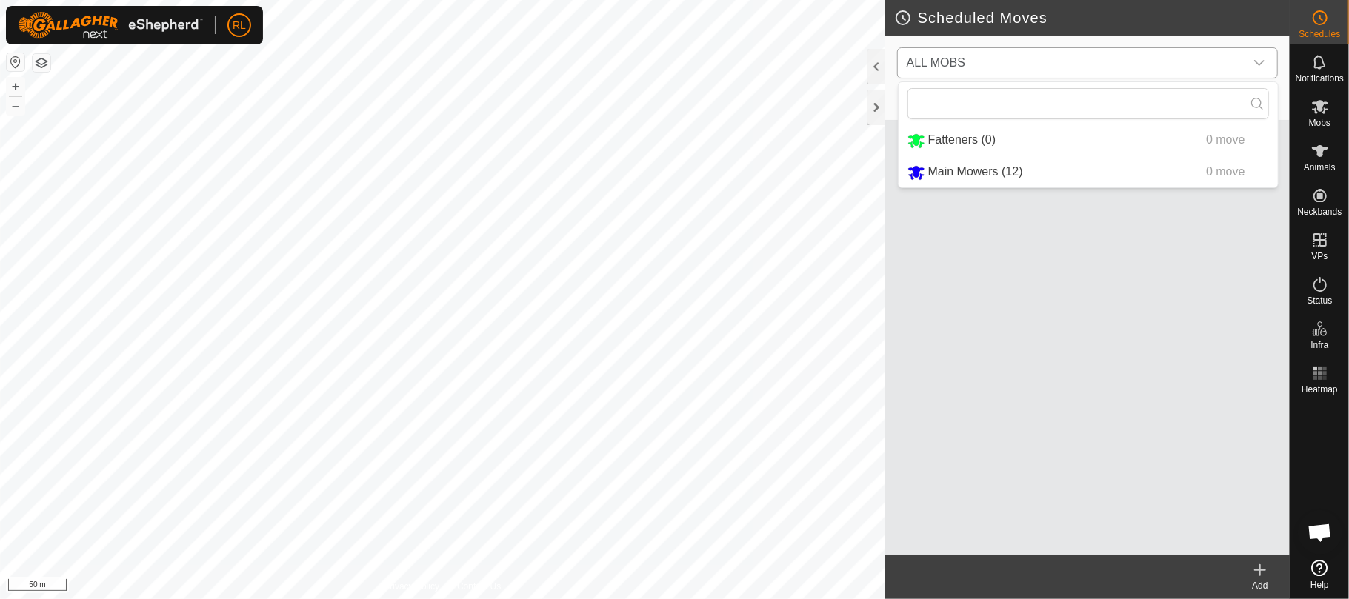
click at [1268, 66] on div "dropdown trigger" at bounding box center [1259, 63] width 30 height 30
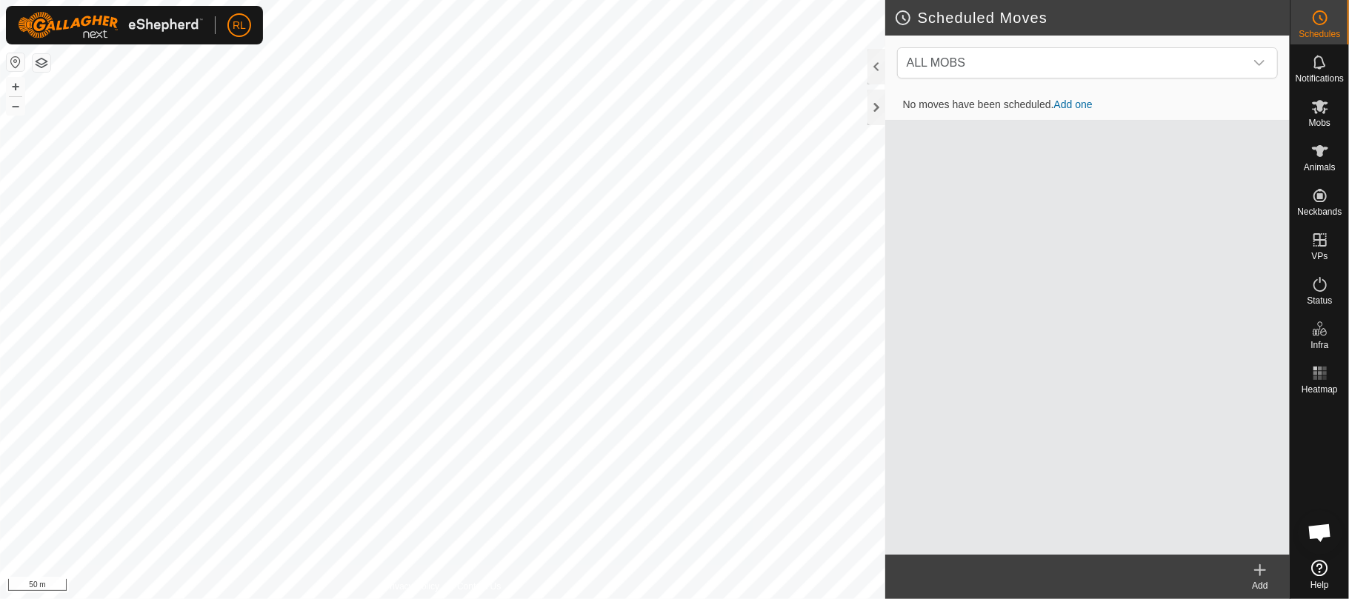
click at [1085, 104] on link "Add one" at bounding box center [1073, 105] width 39 height 12
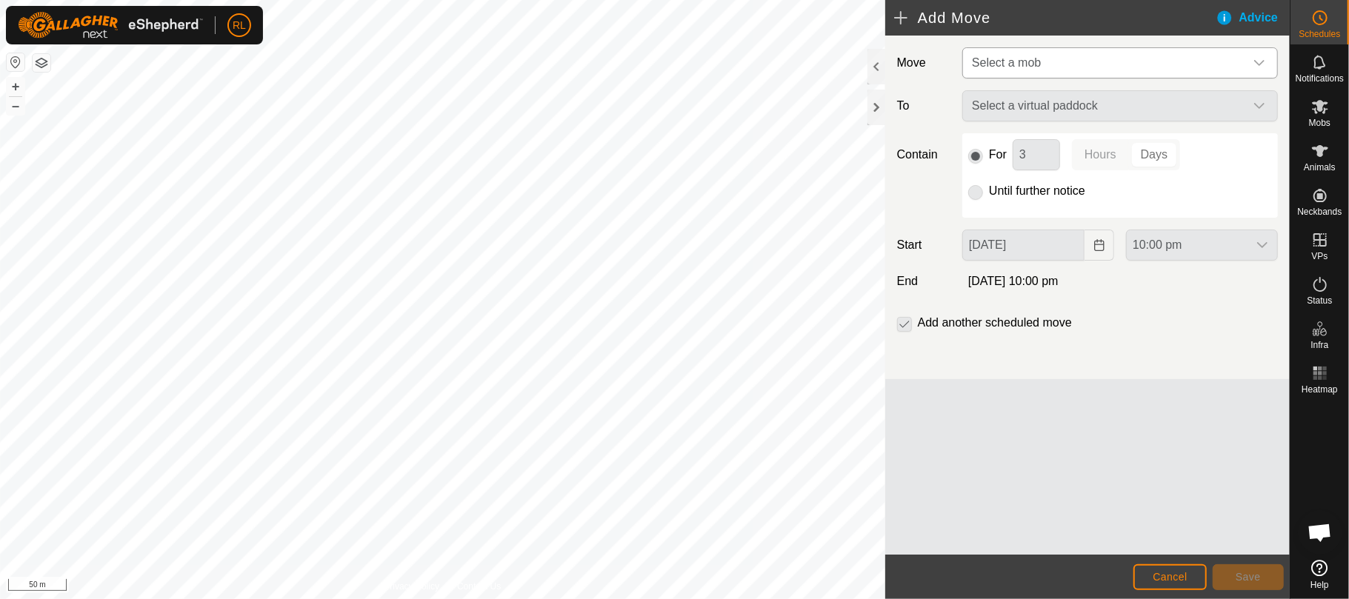
click at [1262, 64] on icon "dropdown trigger" at bounding box center [1259, 63] width 12 height 12
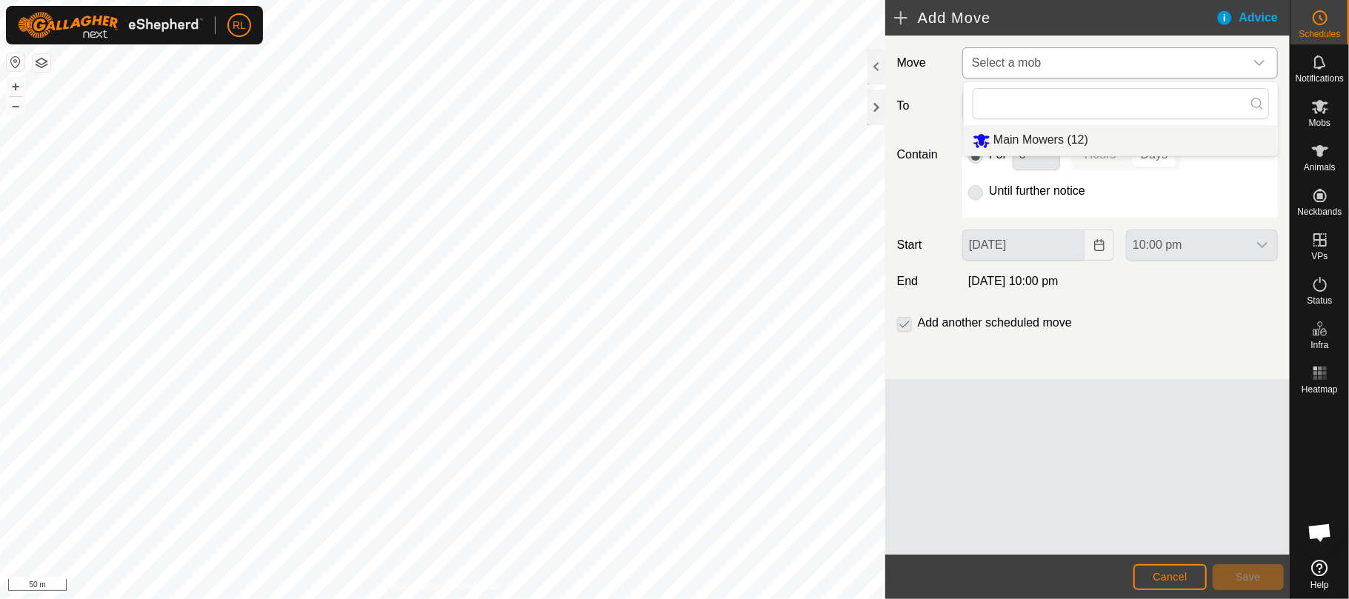
click at [1027, 138] on li "Main Mowers (12)" at bounding box center [1121, 140] width 314 height 30
click at [1162, 157] on p-selectbutton "Hours Days" at bounding box center [1126, 155] width 108 height 31
click at [1117, 104] on span "Select a virtual paddock" at bounding box center [1105, 107] width 279 height 30
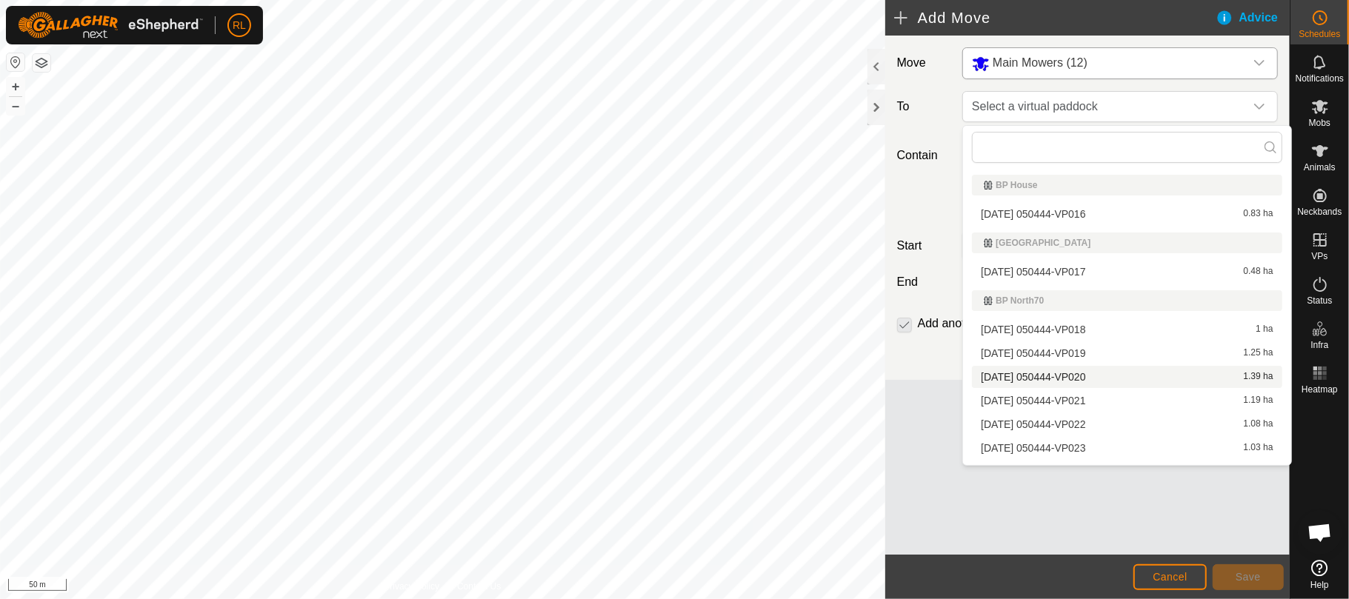
click at [1058, 375] on li "[DATE] 050444-VP020 1.39 ha" at bounding box center [1127, 377] width 310 height 22
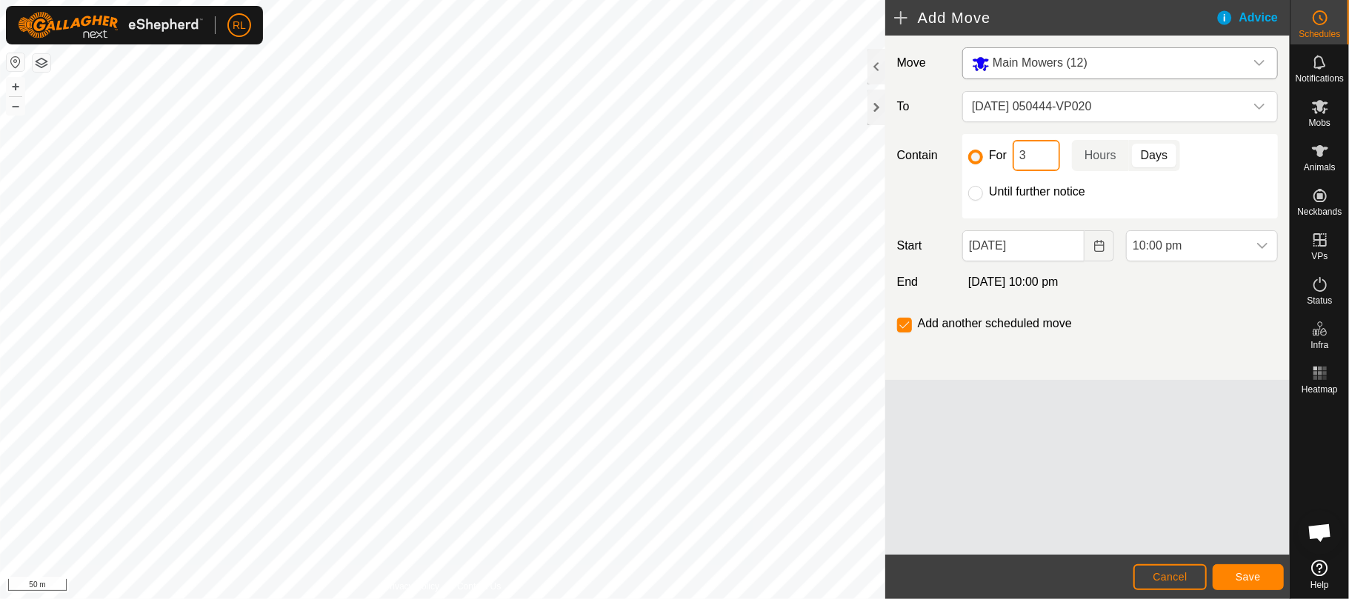
drag, startPoint x: 1033, startPoint y: 155, endPoint x: 1004, endPoint y: 153, distance: 28.2
click at [1004, 153] on div "For 3 Hours Days" at bounding box center [1120, 155] width 304 height 31
type input "1"
click at [1154, 152] on p-togglebutton "Days" at bounding box center [1154, 155] width 51 height 31
click at [1096, 250] on icon "Choose Date" at bounding box center [1099, 246] width 12 height 12
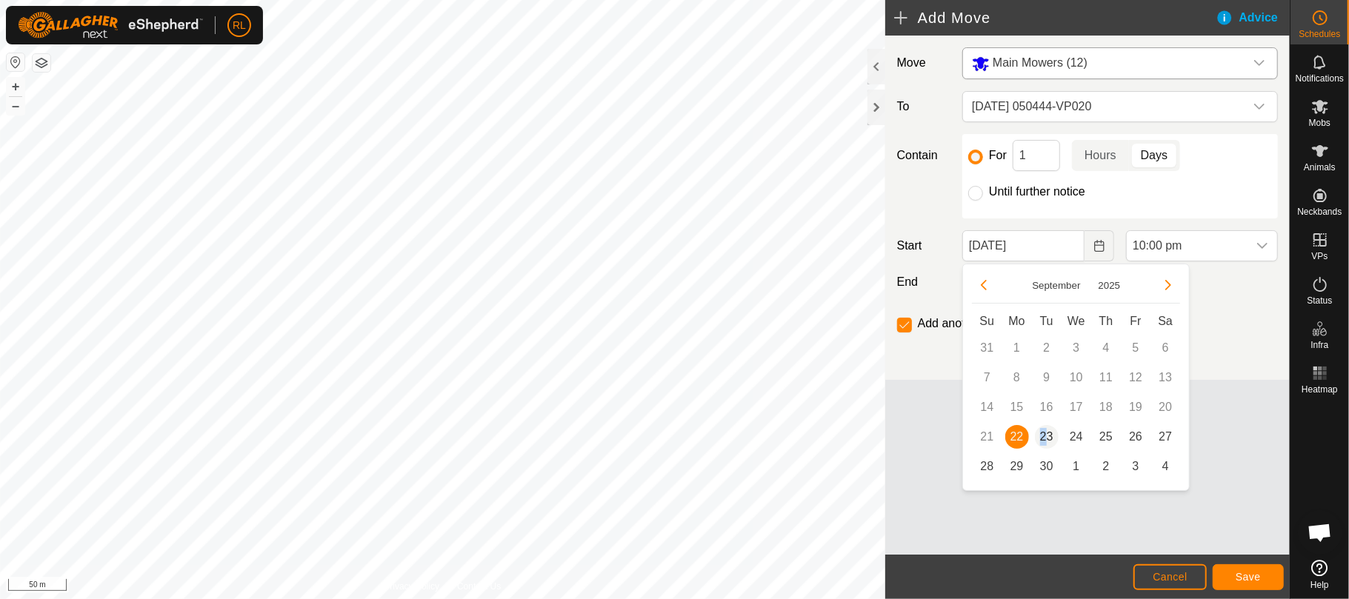
click at [1043, 434] on span "23" at bounding box center [1047, 437] width 24 height 24
type input "[DATE]"
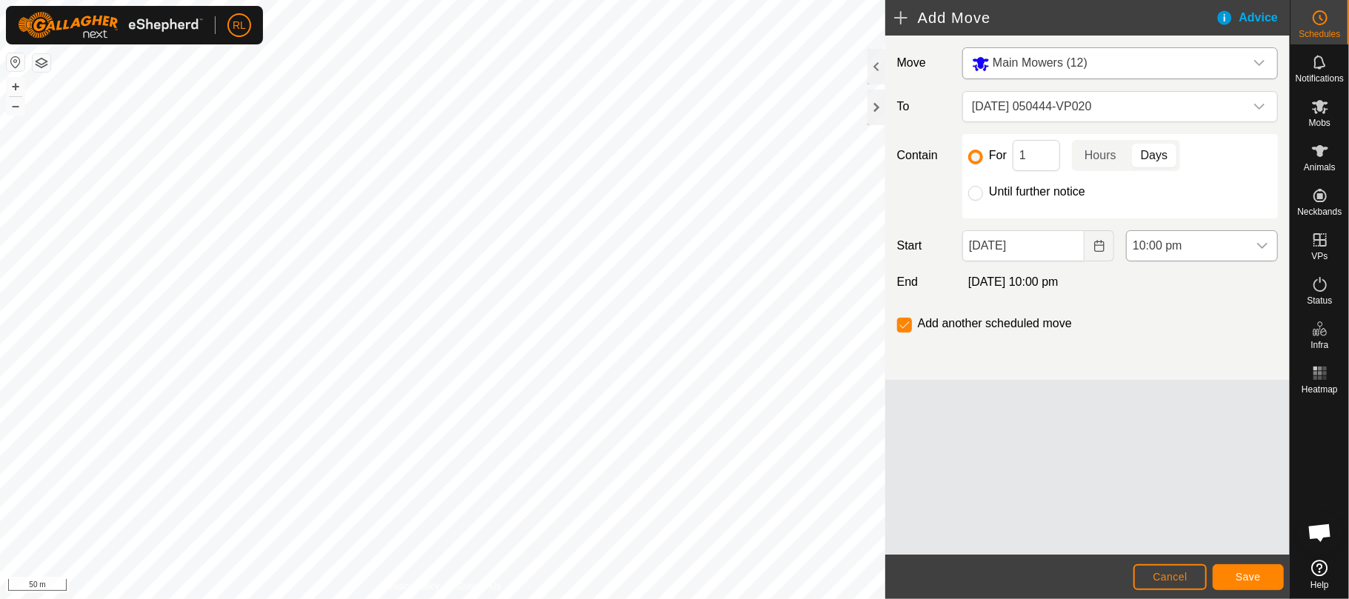
click at [1264, 244] on icon "dropdown trigger" at bounding box center [1262, 246] width 12 height 12
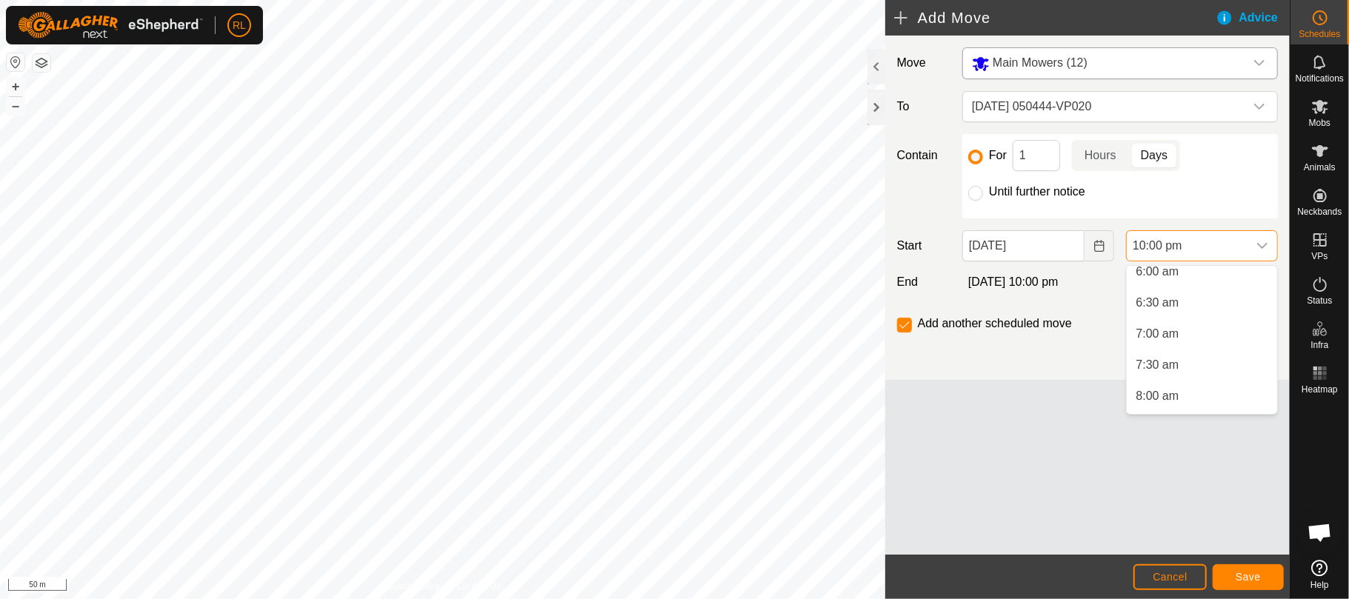
scroll to position [166, 0]
click at [1163, 394] on li "4:30 am" at bounding box center [1202, 395] width 150 height 30
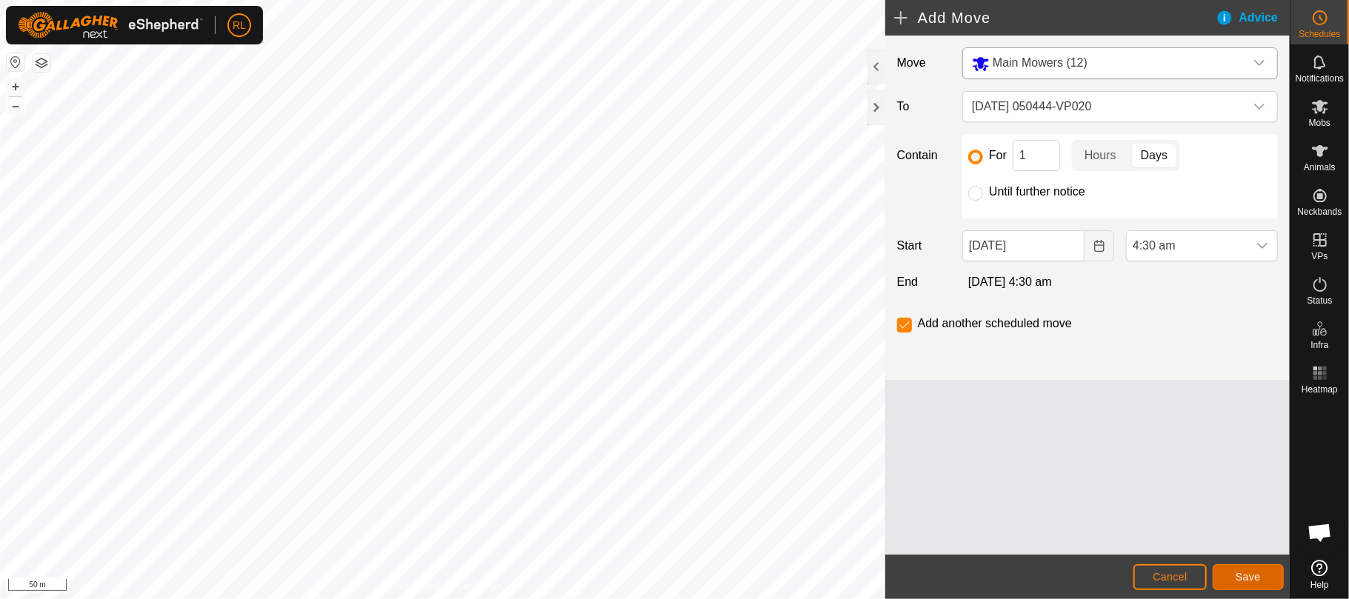
click at [1248, 571] on span "Save" at bounding box center [1248, 577] width 25 height 12
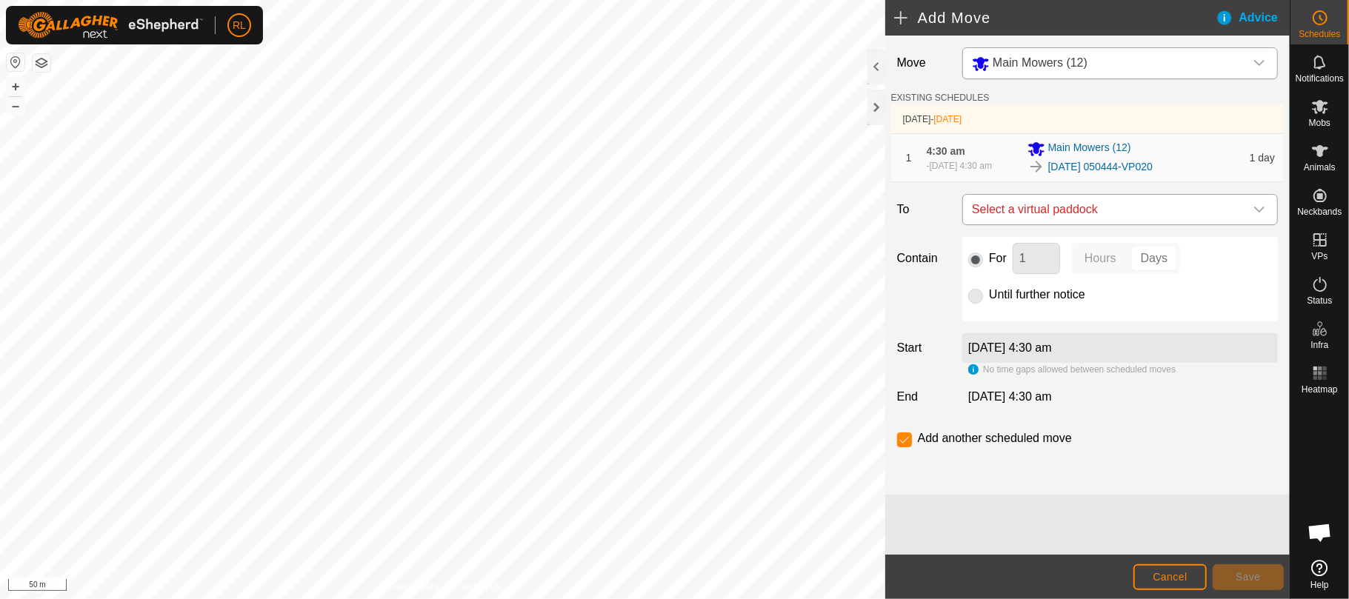
click at [1254, 216] on icon "dropdown trigger" at bounding box center [1259, 210] width 12 height 12
click at [1269, 213] on div "dropdown trigger" at bounding box center [1259, 210] width 30 height 30
click at [1042, 213] on span "Select a virtual paddock" at bounding box center [1105, 210] width 279 height 30
click at [1016, 262] on input "text" at bounding box center [1120, 257] width 296 height 31
click at [1040, 223] on span "Select a virtual paddock" at bounding box center [1105, 210] width 279 height 30
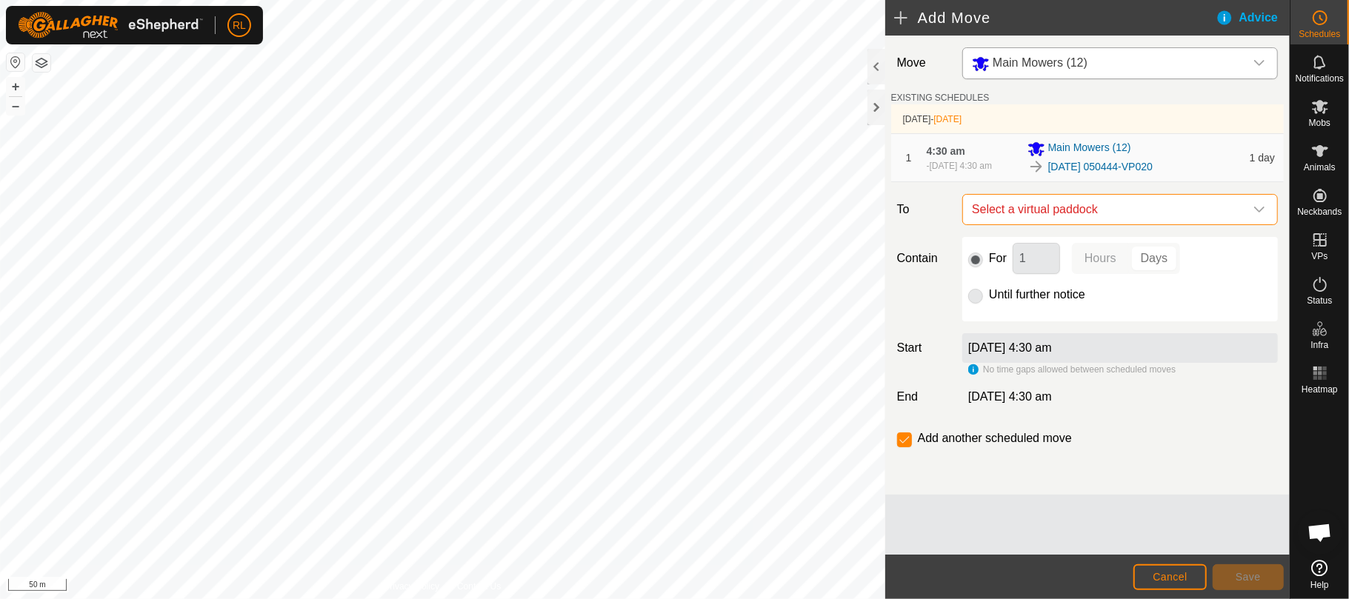
click at [1040, 214] on span "Select a virtual paddock" at bounding box center [1105, 210] width 279 height 30
type input "h"
click at [949, 225] on label "To" at bounding box center [923, 209] width 65 height 31
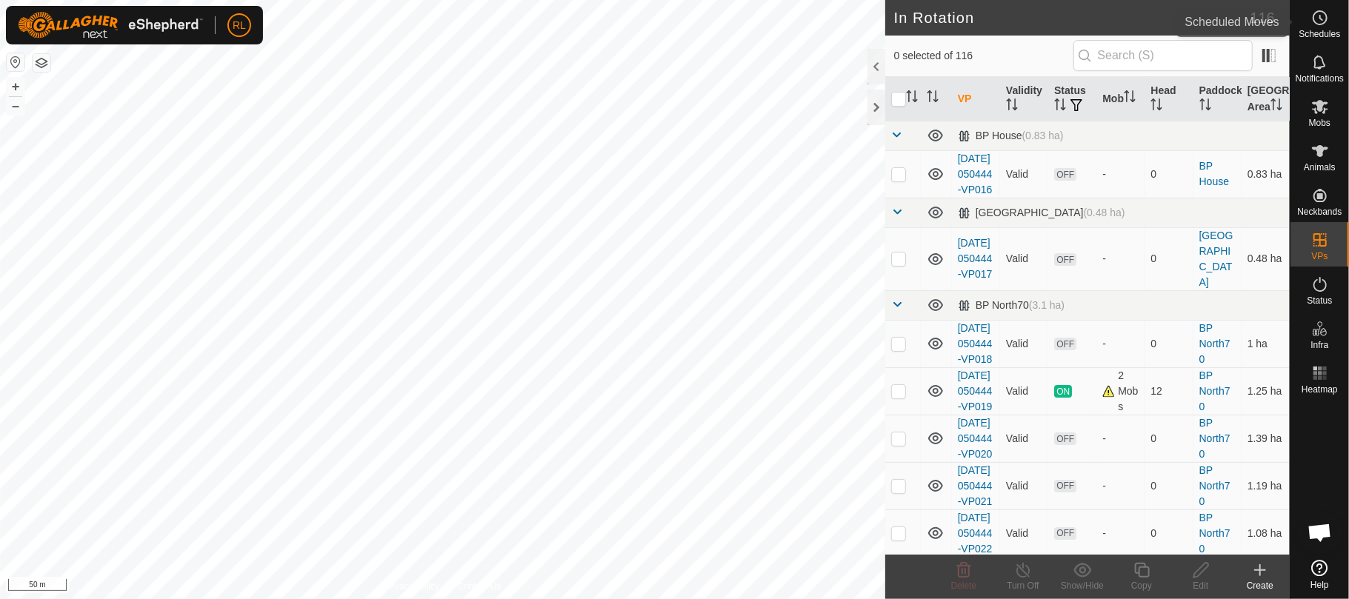
click at [1317, 25] on icon at bounding box center [1320, 18] width 18 height 18
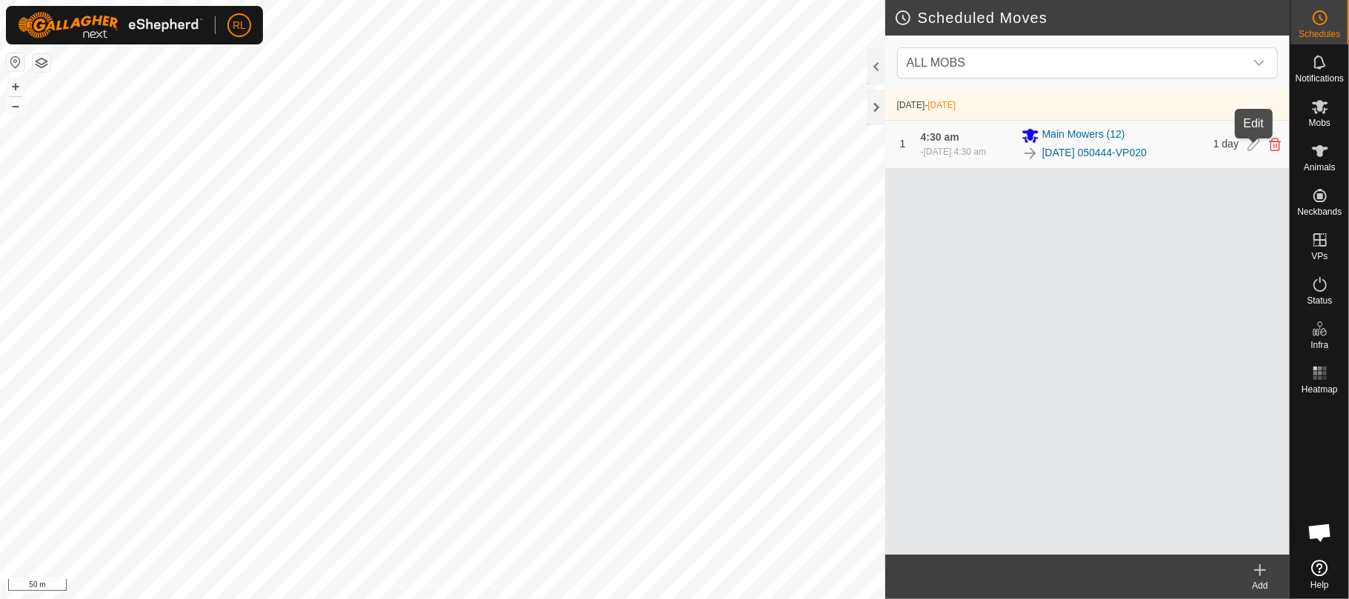
click at [1259, 146] on icon at bounding box center [1253, 144] width 12 height 13
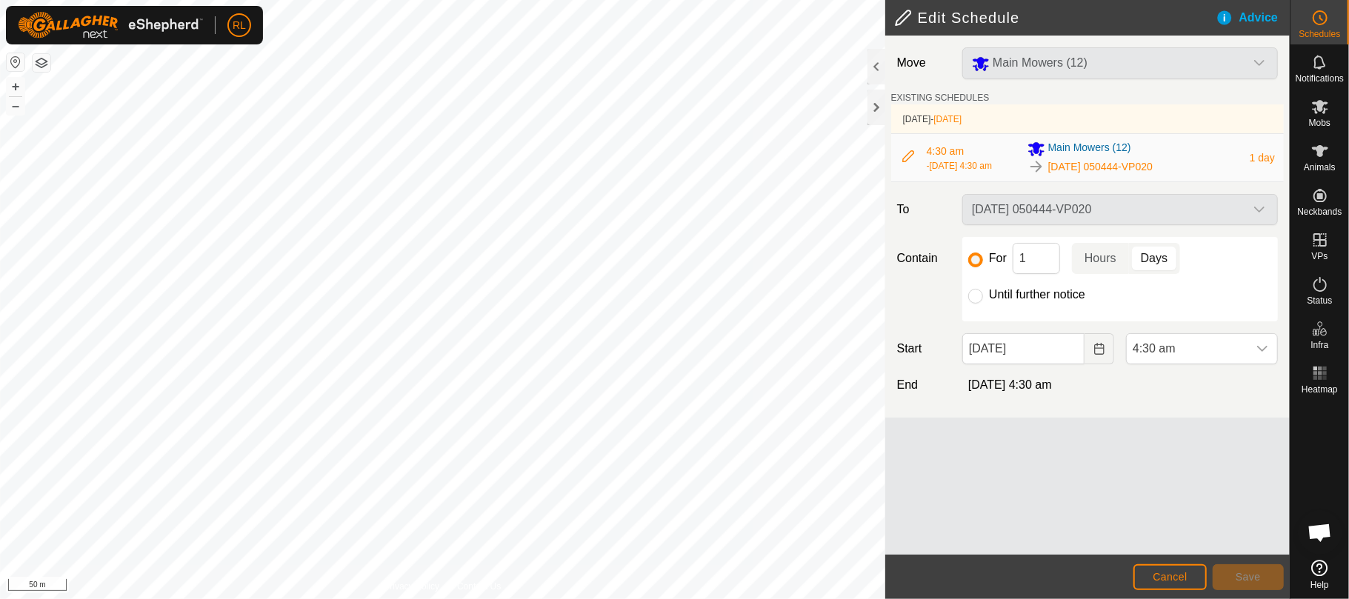
click at [1162, 262] on p-togglebutton "Days" at bounding box center [1154, 258] width 51 height 31
click at [1180, 573] on span "Cancel" at bounding box center [1170, 577] width 35 height 12
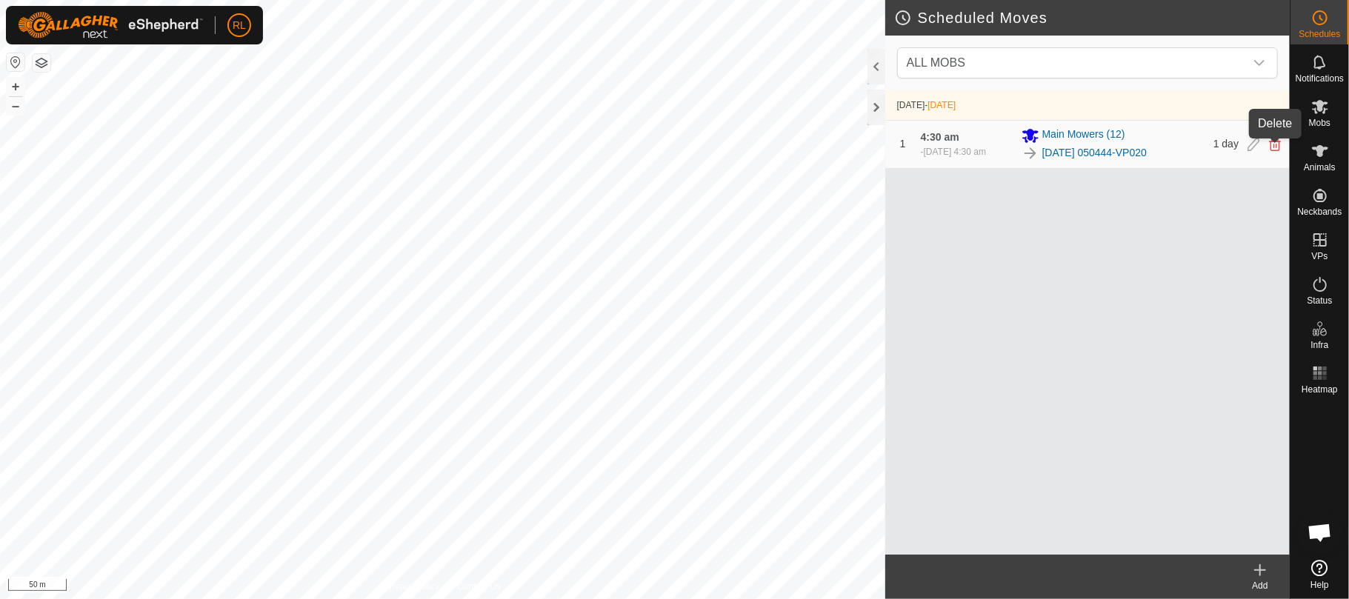
click at [1277, 148] on icon at bounding box center [1275, 144] width 12 height 13
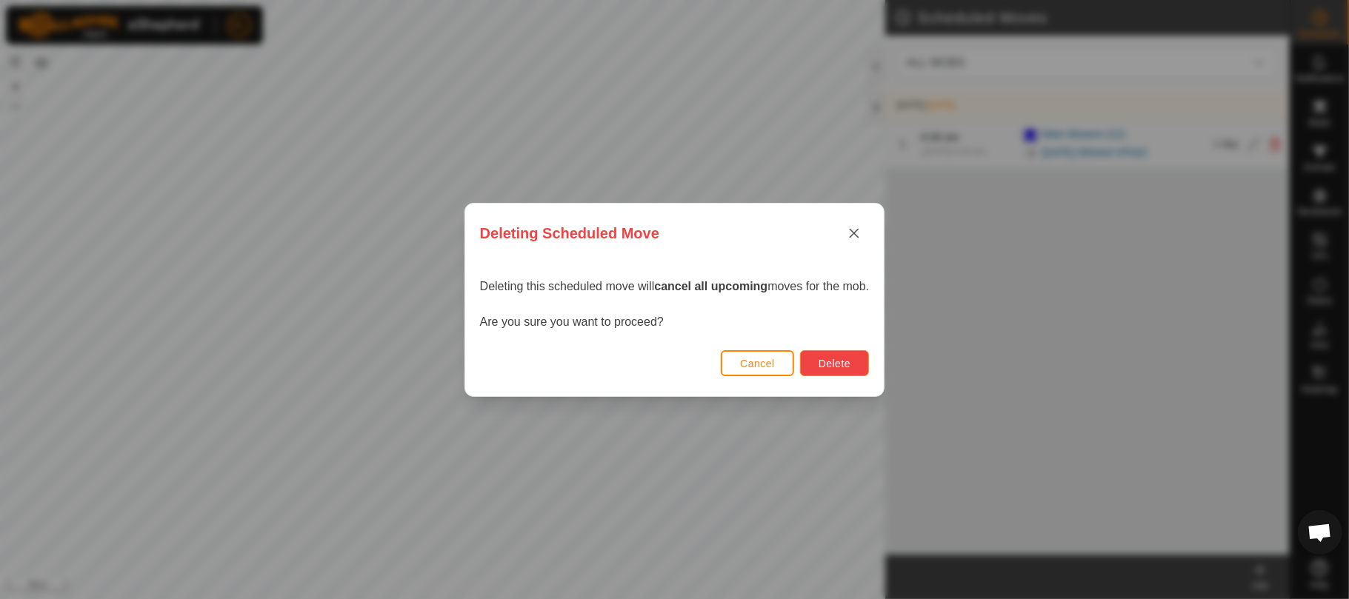
click at [828, 359] on span "Delete" at bounding box center [835, 364] width 32 height 12
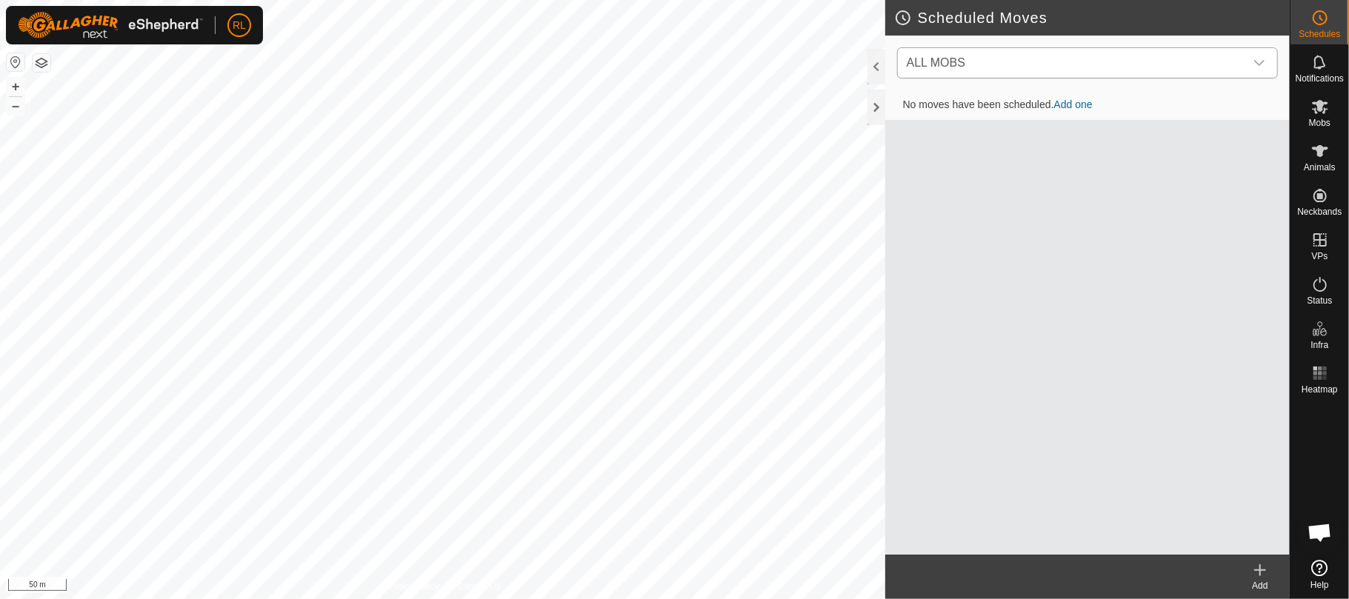
click at [1263, 58] on div "dropdown trigger" at bounding box center [1259, 63] width 30 height 30
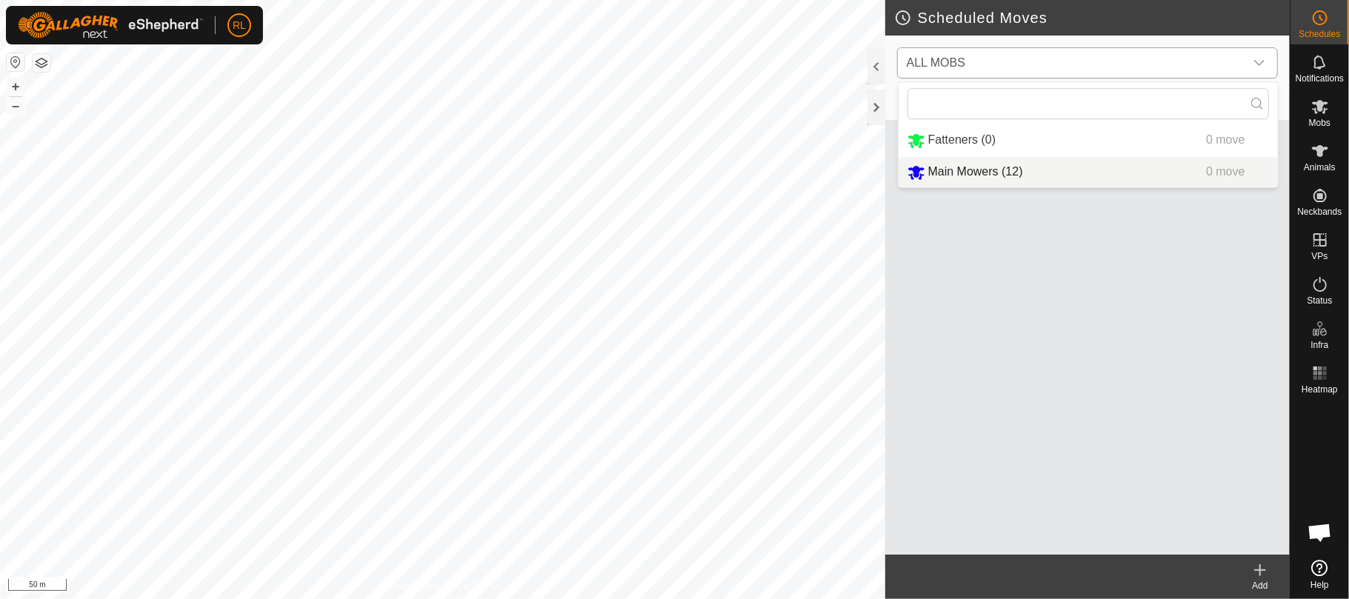
click at [953, 175] on li "Main Mowers (12) 0 move" at bounding box center [1088, 172] width 379 height 30
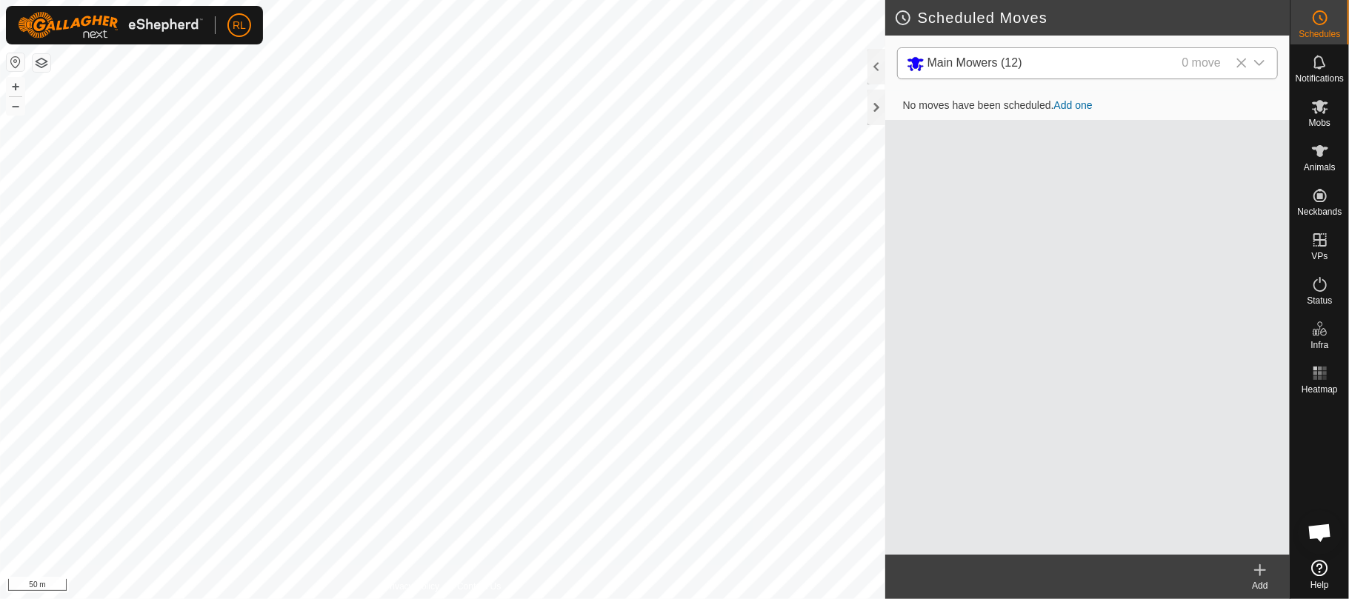
click at [1090, 104] on link "Add one" at bounding box center [1073, 105] width 39 height 12
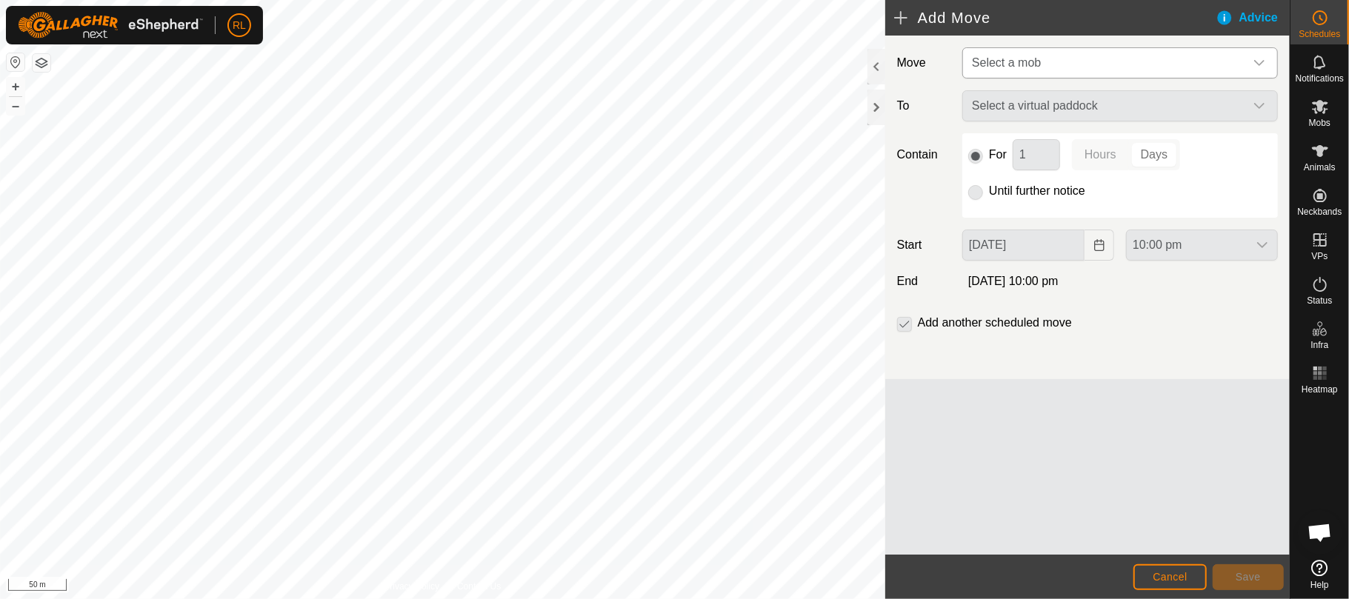
click at [1150, 58] on span "Select a mob" at bounding box center [1105, 63] width 279 height 30
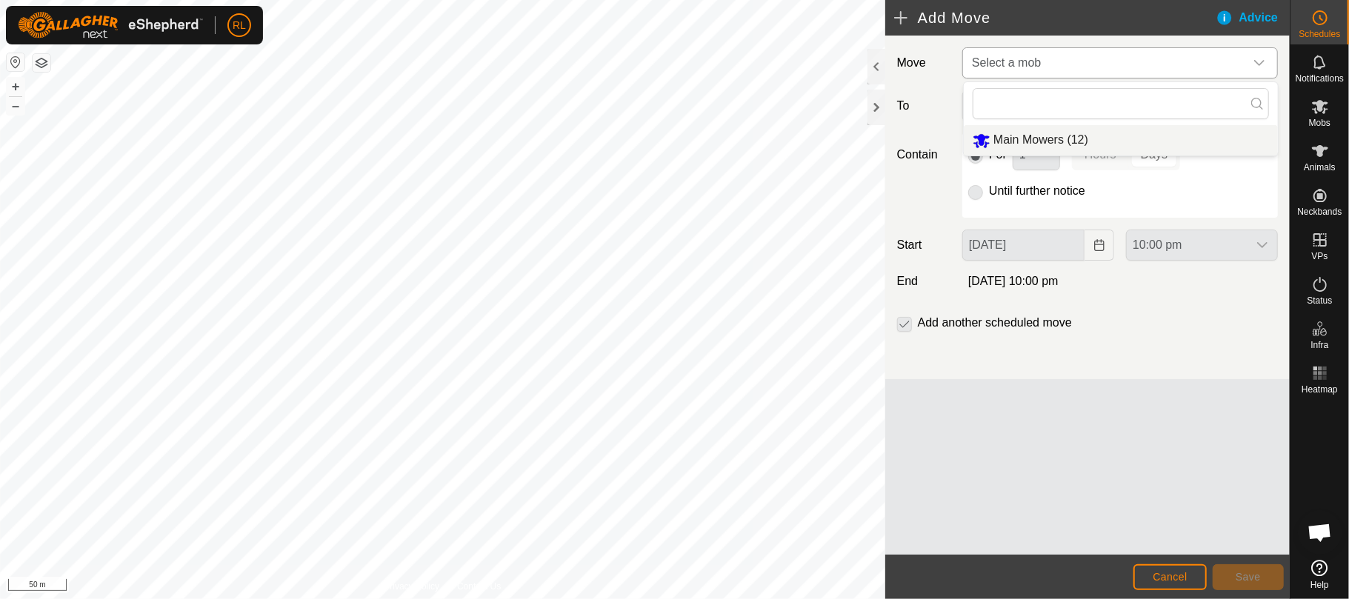
click at [1059, 136] on li "Main Mowers (12)" at bounding box center [1121, 140] width 314 height 30
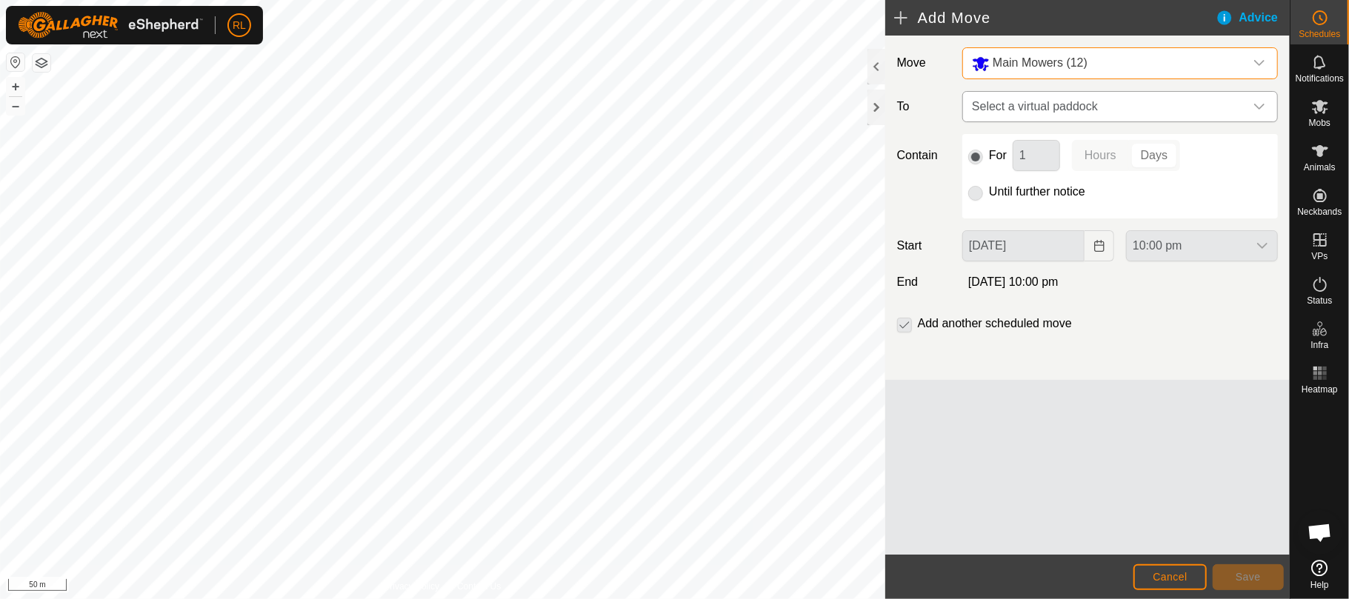
click at [1092, 102] on span "Select a virtual paddock" at bounding box center [1105, 107] width 279 height 30
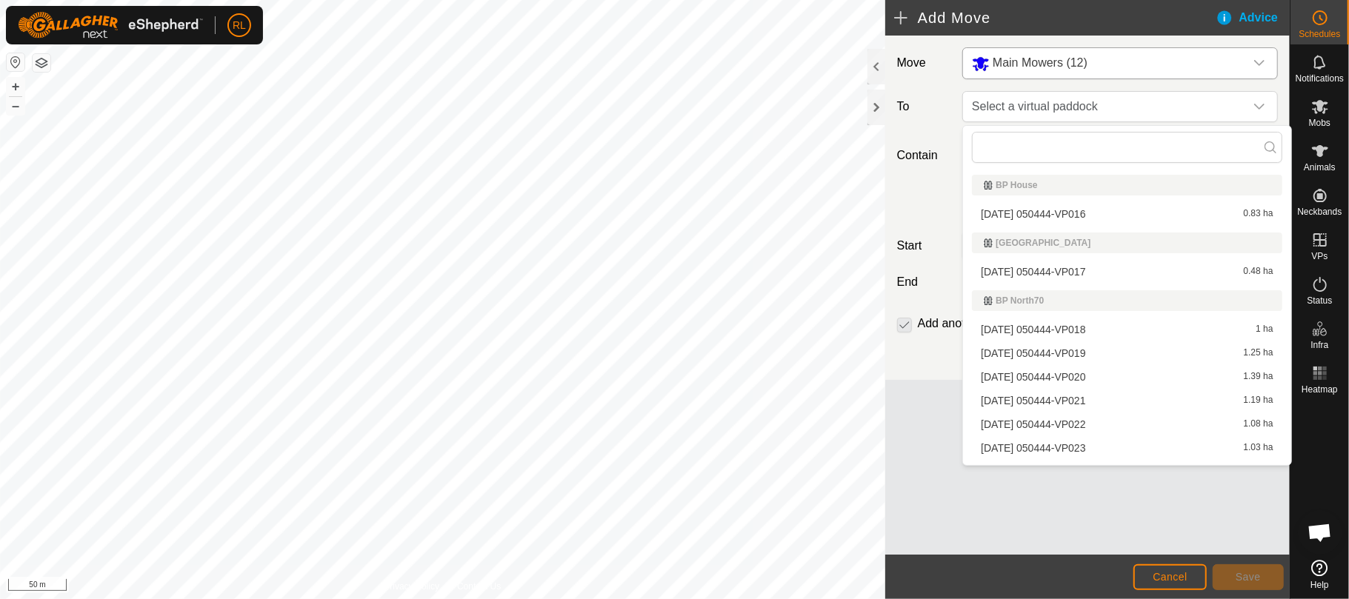
click at [1053, 373] on li "[DATE] 050444-VP020 1.39 ha" at bounding box center [1127, 377] width 310 height 22
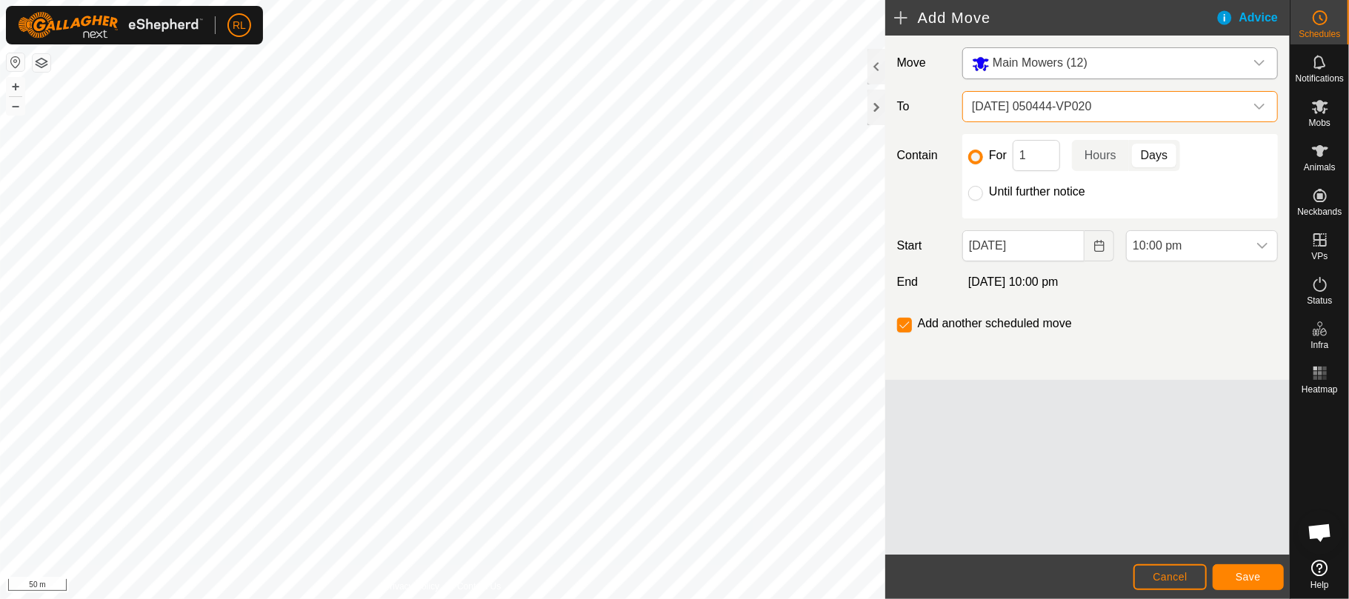
click at [1162, 155] on p-togglebutton "Days" at bounding box center [1154, 155] width 51 height 31
click at [1088, 250] on button "Choose Date" at bounding box center [1099, 245] width 30 height 31
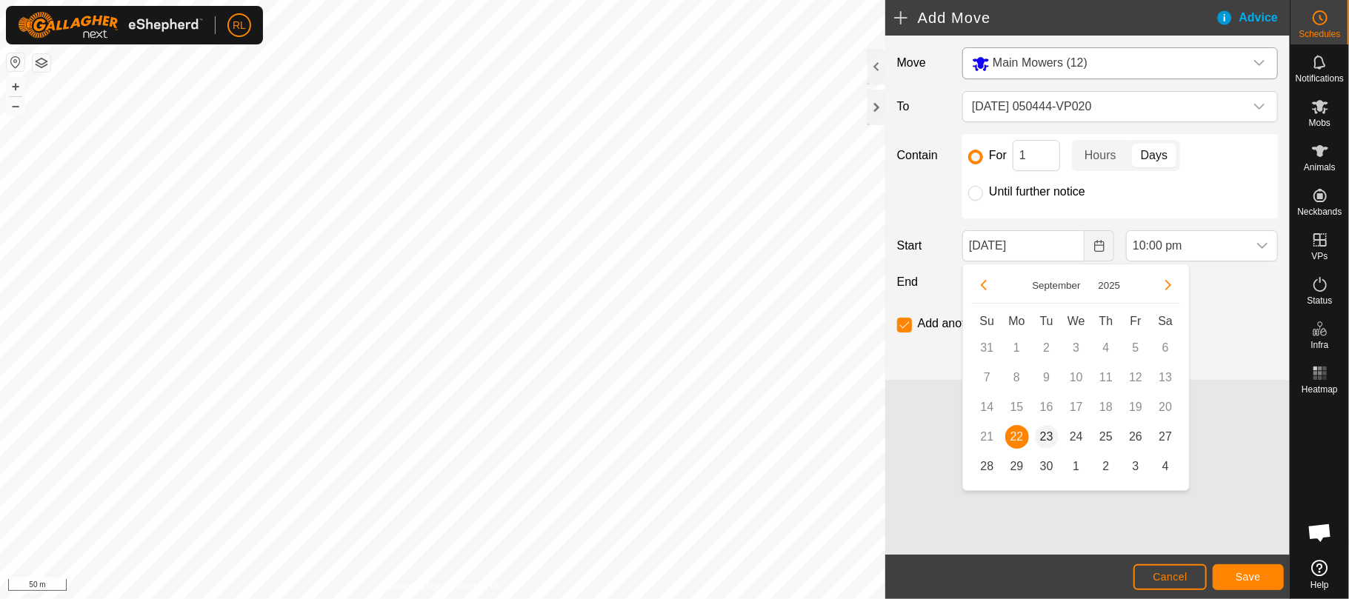
click at [1047, 436] on span "23" at bounding box center [1047, 437] width 24 height 24
type input "[DATE]"
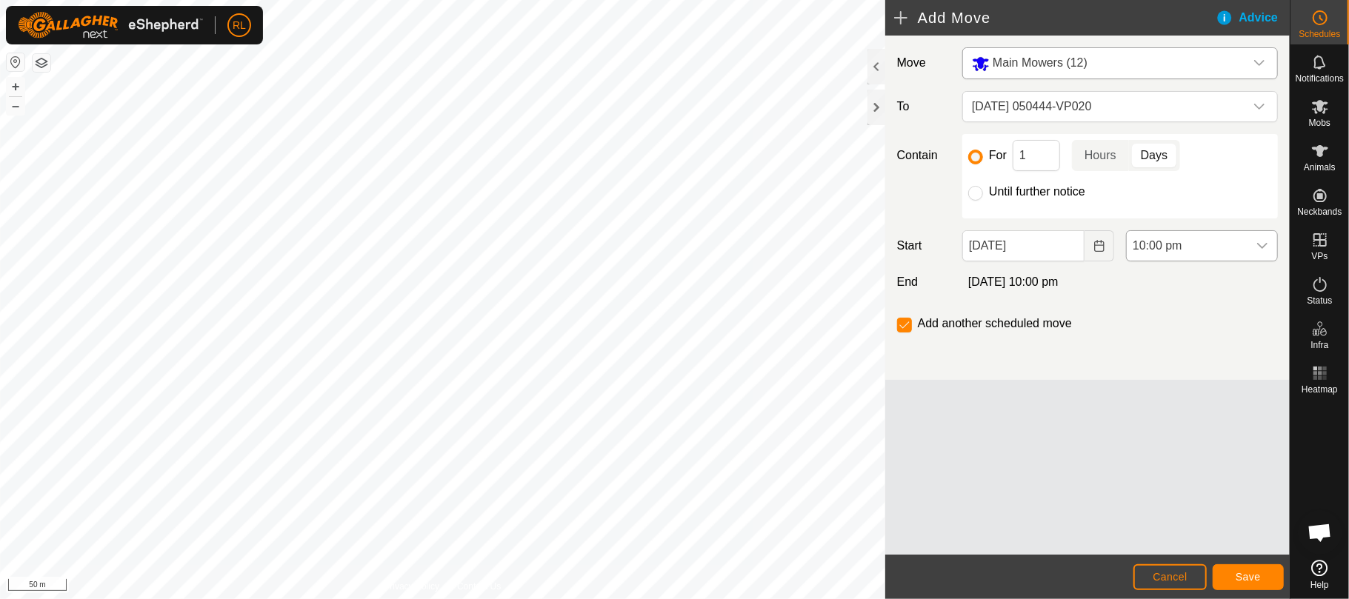
click at [1227, 244] on span "10:00 pm" at bounding box center [1187, 246] width 121 height 30
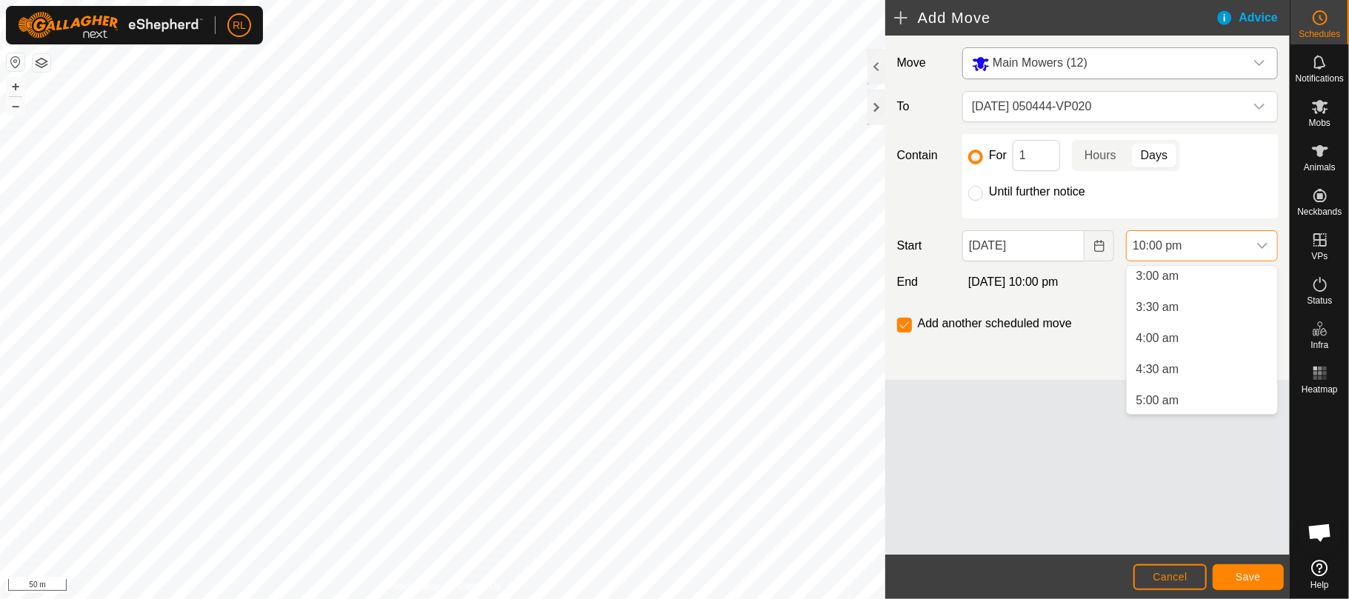
scroll to position [261, 0]
click at [1199, 301] on li "4:30 am" at bounding box center [1202, 299] width 150 height 30
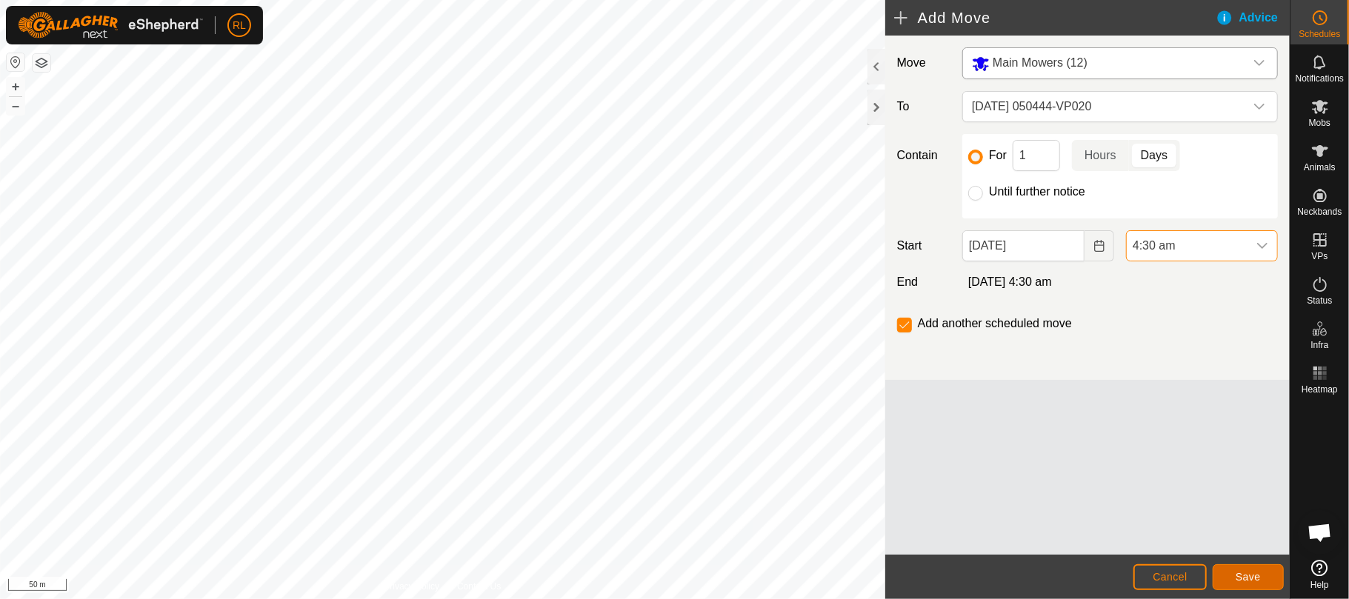
click at [1242, 575] on span "Save" at bounding box center [1248, 577] width 25 height 12
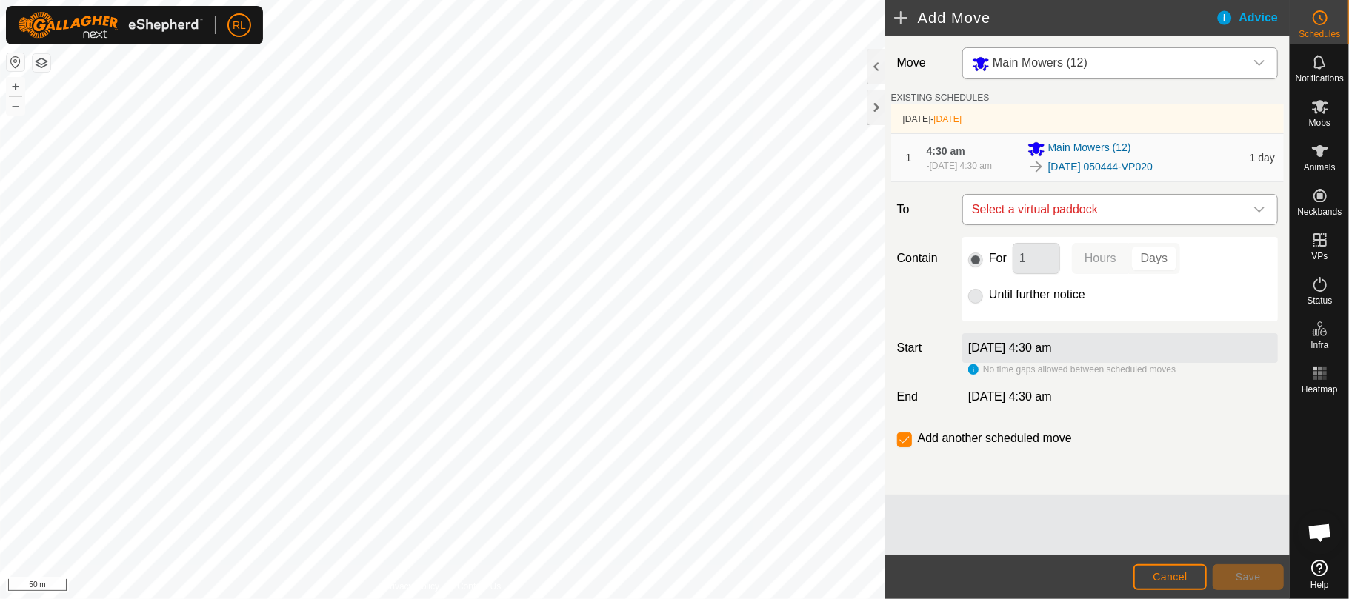
click at [1067, 211] on span "Select a virtual paddock" at bounding box center [1105, 210] width 279 height 30
type input "20"
click at [1257, 259] on icon at bounding box center [1256, 258] width 12 height 12
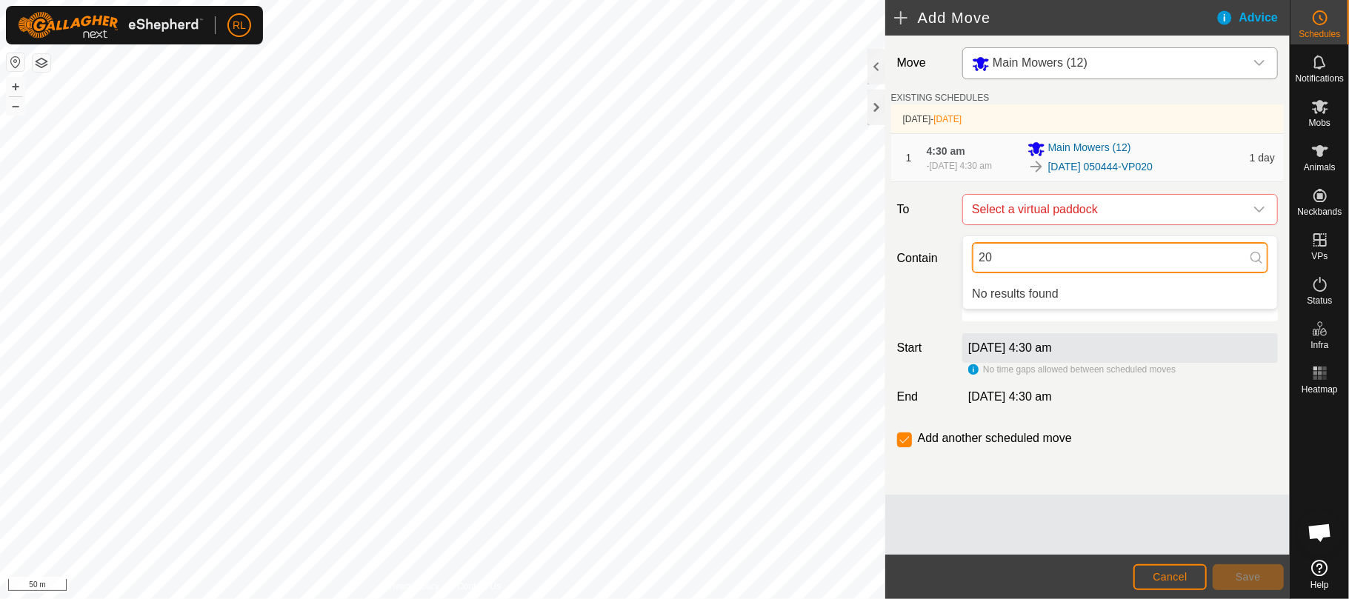
click at [1003, 249] on input "20" at bounding box center [1120, 257] width 296 height 31
click at [1159, 567] on button "Cancel" at bounding box center [1169, 577] width 73 height 26
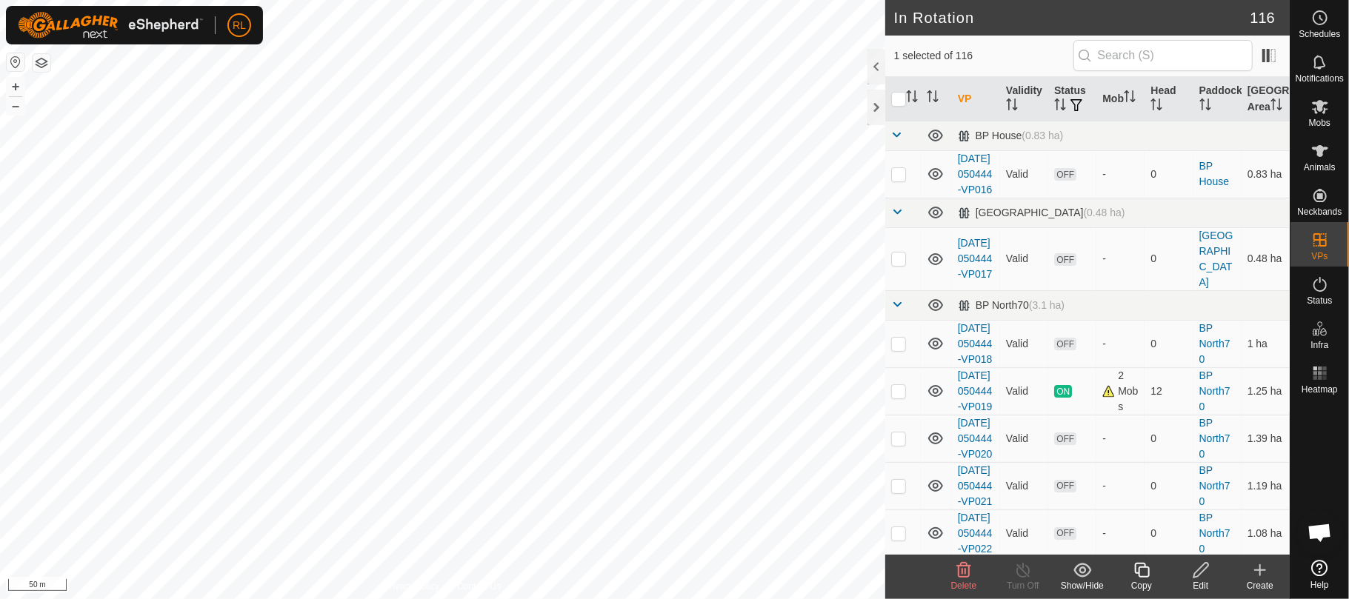
checkbox input "true"
checkbox input "false"
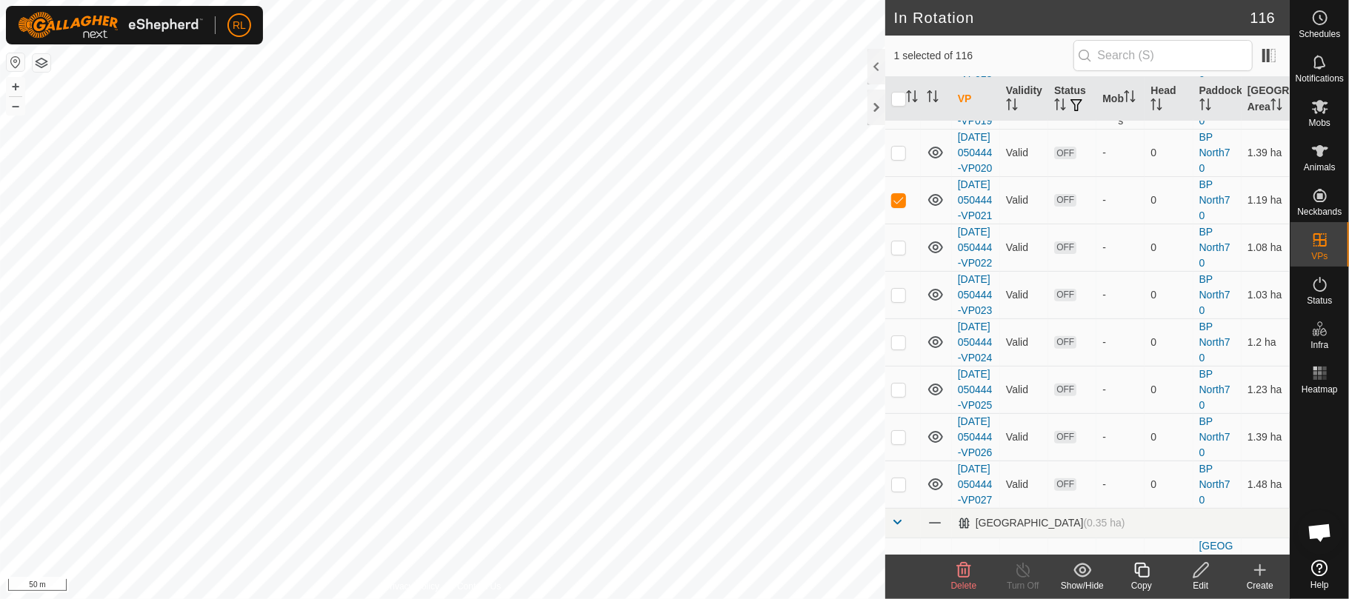
scroll to position [296, 0]
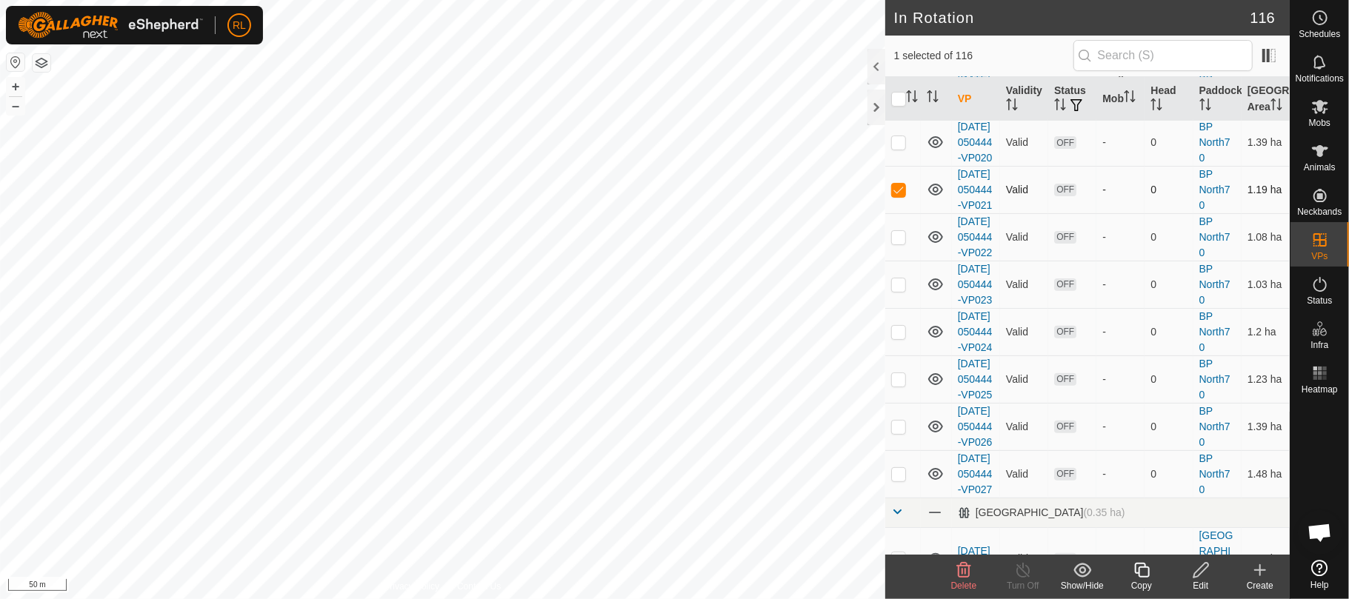
click at [934, 196] on icon at bounding box center [935, 190] width 15 height 12
click at [934, 199] on icon at bounding box center [936, 190] width 18 height 18
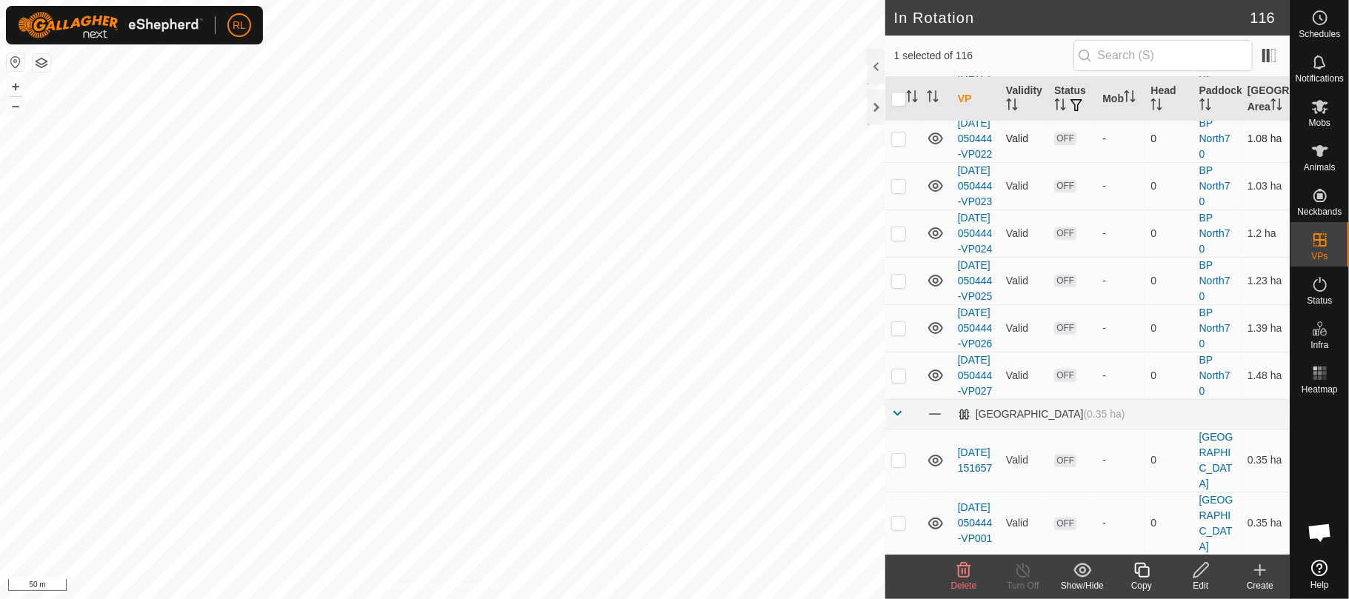
scroll to position [0, 0]
